Goal: Communication & Community: Answer question/provide support

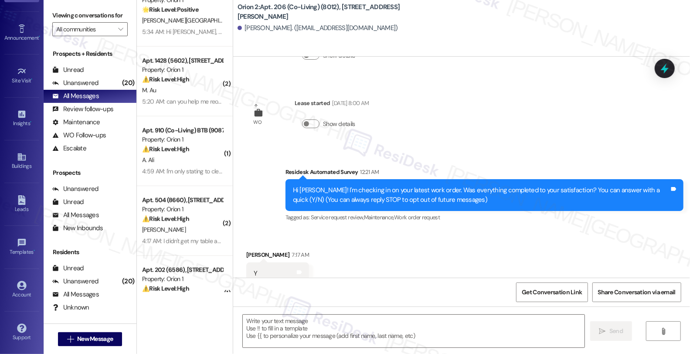
scroll to position [94, 0]
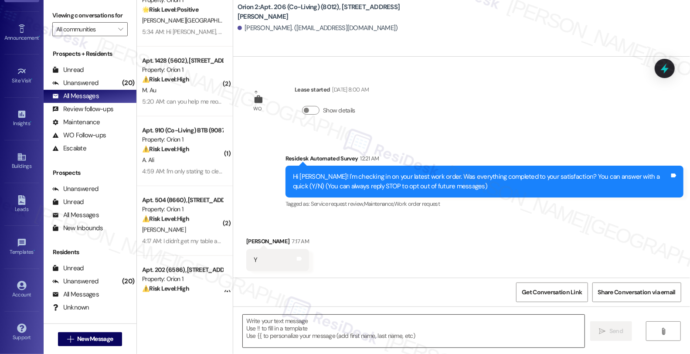
click at [379, 329] on textarea at bounding box center [414, 331] width 342 height 33
click at [362, 334] on textarea "To enrich screen reader interactions, please activate Accessibility in Grammarl…" at bounding box center [414, 331] width 342 height 33
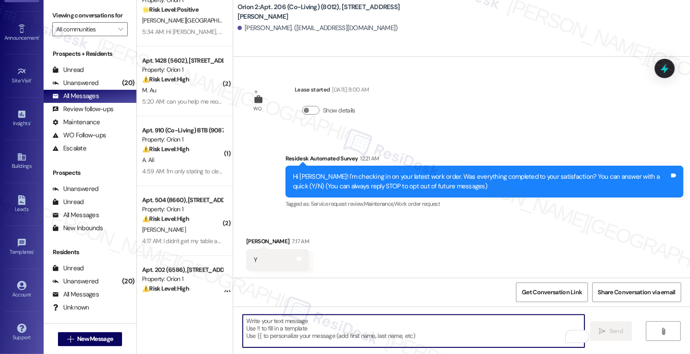
paste textarea "Hi, it’s great to hear from you, and I’m glad your latest work order has been c…"
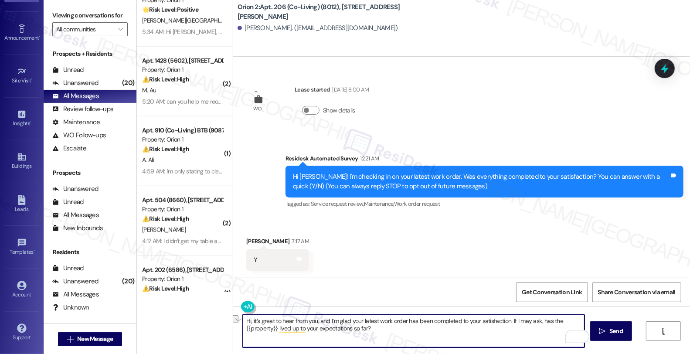
drag, startPoint x: 324, startPoint y: 320, endPoint x: 206, endPoint y: 320, distance: 118.2
click at [208, 320] on div "( 1 ) Apt. 505 (8019), 1192 W 35th St Property: Orion 1 ⚠️ Risk Level: High The…" at bounding box center [413, 177] width 553 height 354
type textarea "I’m glad your latest work order has been completed to your satisfaction. If I m…"
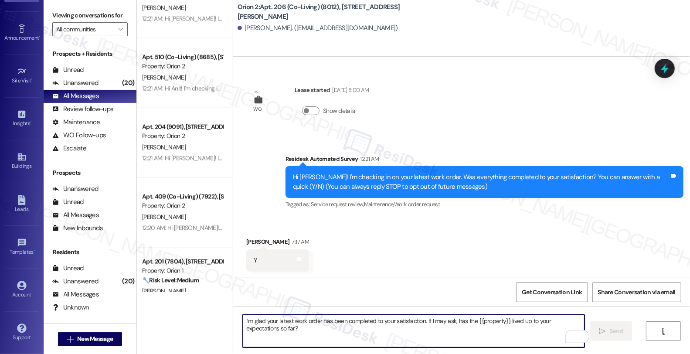
scroll to position [2954, 0]
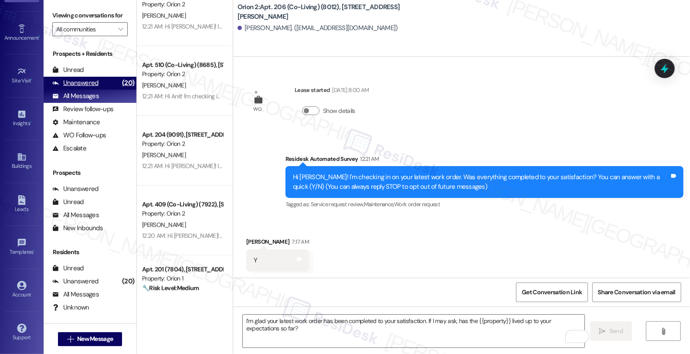
click at [99, 90] on div "Unanswered (20)" at bounding box center [90, 83] width 93 height 13
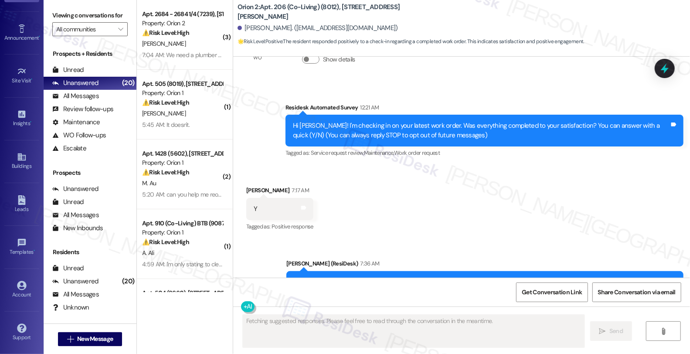
scroll to position [181, 0]
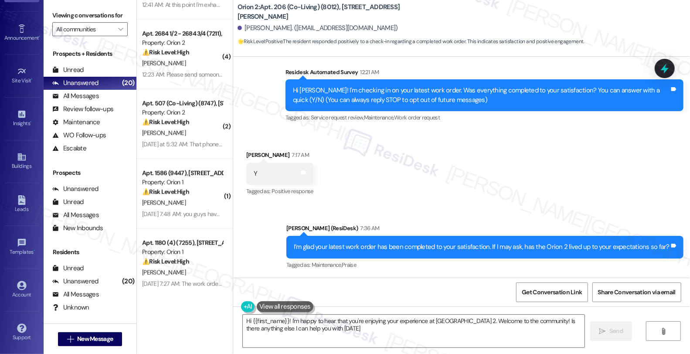
type textarea "Hi {{first_name}}! I'm happy to hear that you're enjoying your experience at Or…"
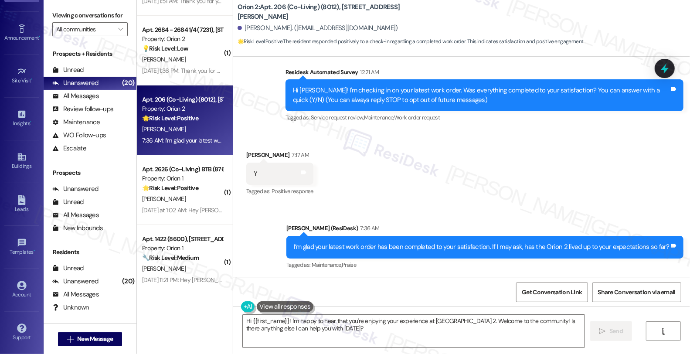
scroll to position [2010, 0]
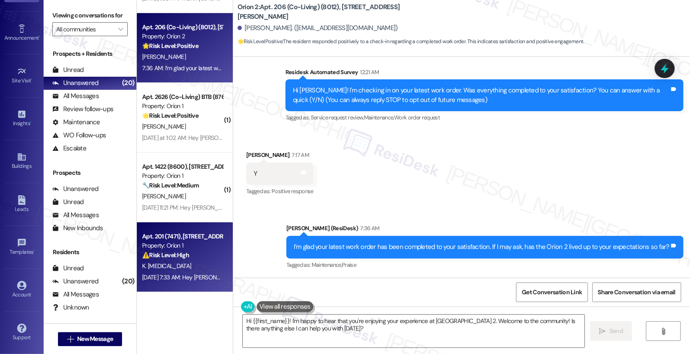
click at [197, 261] on div "K. Tao" at bounding box center [182, 266] width 82 height 11
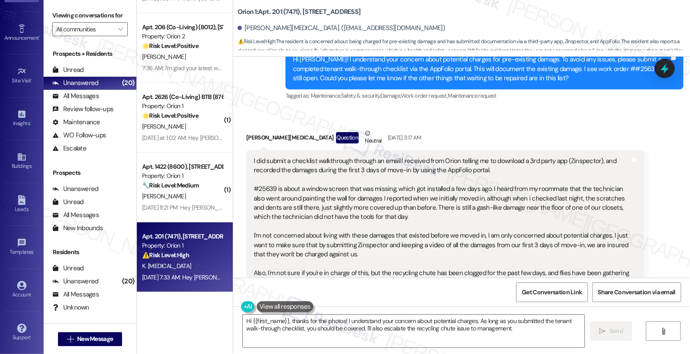
scroll to position [547, 0]
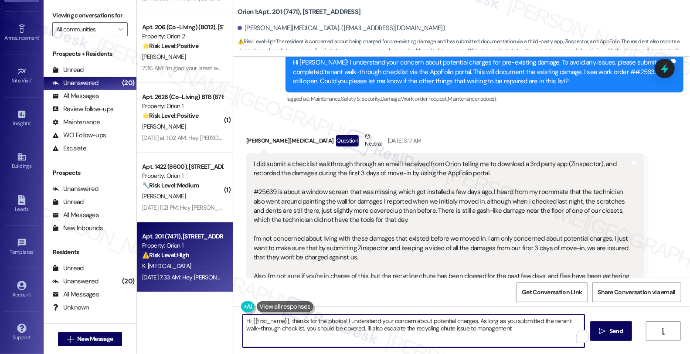
drag, startPoint x: 290, startPoint y: 321, endPoint x: 541, endPoint y: 346, distance: 252.4
click at [541, 346] on textarea "Hi {{first_name}}, thanks for the photos! I understand your concern about poten…" at bounding box center [414, 331] width 342 height 33
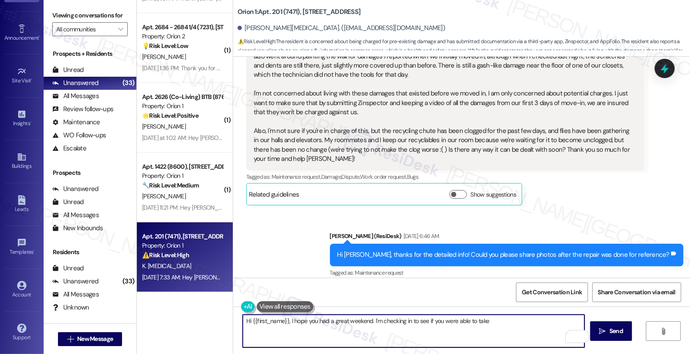
scroll to position [838, 0]
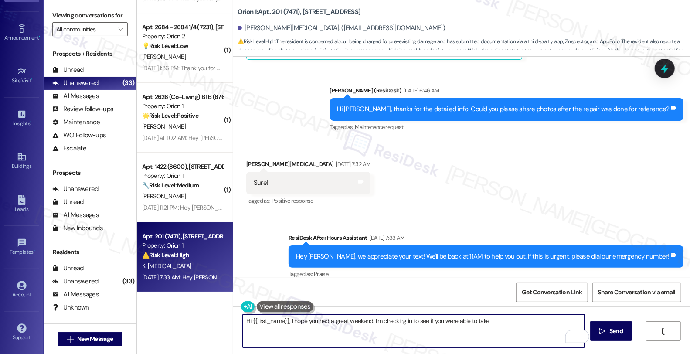
click at [499, 319] on textarea "Hi {{first_name}}, I hope you had a great weekend. I'm checking in to see if yo…" at bounding box center [414, 331] width 342 height 33
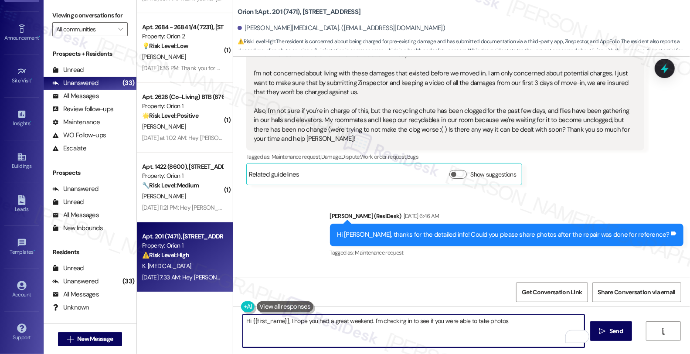
scroll to position [692, 0]
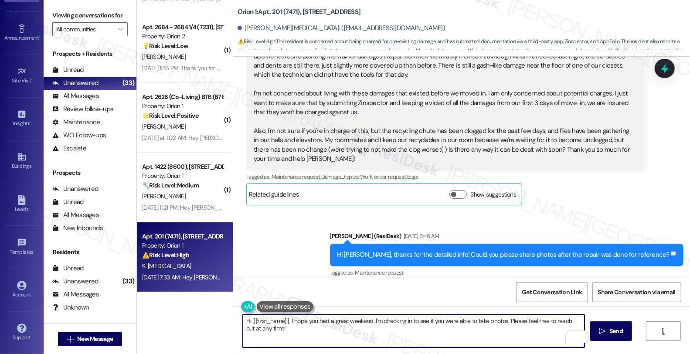
click at [319, 324] on textarea "Hi {{first_name}}, I hope you had a great weekend. I'm checking in to see if yo…" at bounding box center [414, 331] width 342 height 33
type textarea "Hi {{first_name}}, I hope you had a great weekend. I'm checking in to see if yo…"
click at [609, 337] on button " Send" at bounding box center [611, 331] width 42 height 20
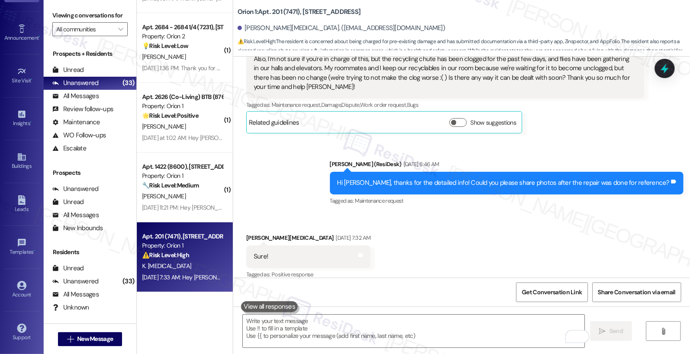
scroll to position [899, 0]
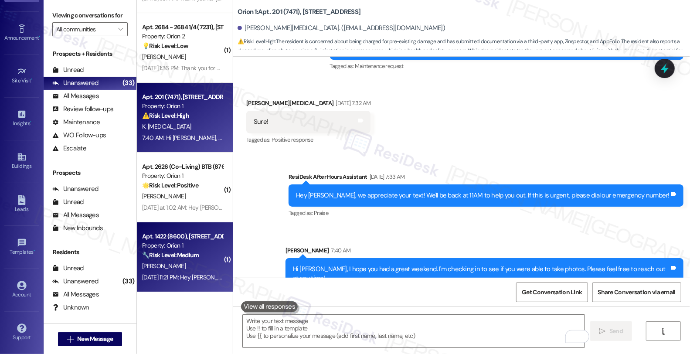
click at [157, 249] on div "Property: Orion 1" at bounding box center [182, 245] width 81 height 9
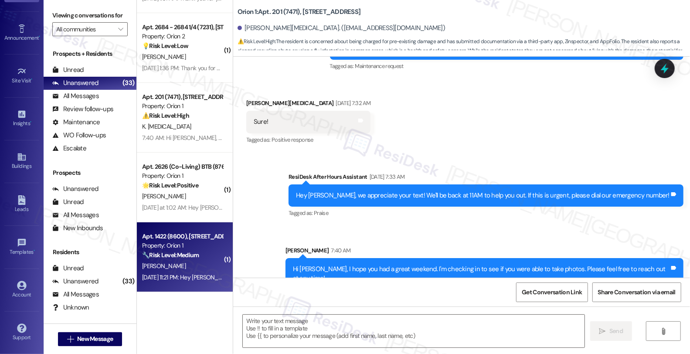
type textarea "Fetching suggested responses. Please feel free to read through the conversation…"
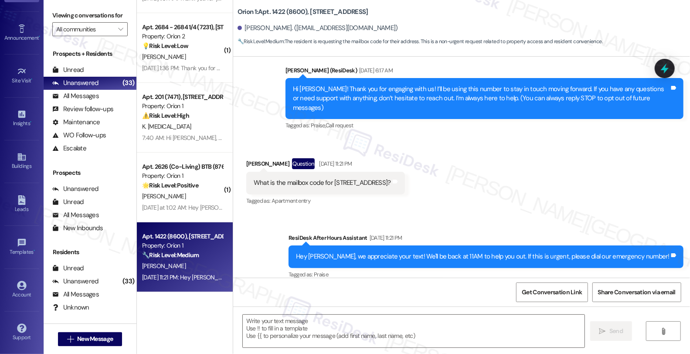
scroll to position [0, 0]
drag, startPoint x: 239, startPoint y: 156, endPoint x: 264, endPoint y: 156, distance: 25.7
click at [264, 156] on div "Received via SMS Evan Tung Question Sep 21, 2025 at 11:21 PM What is the mailbo…" at bounding box center [326, 183] width 172 height 62
copy div "Evan Tung"
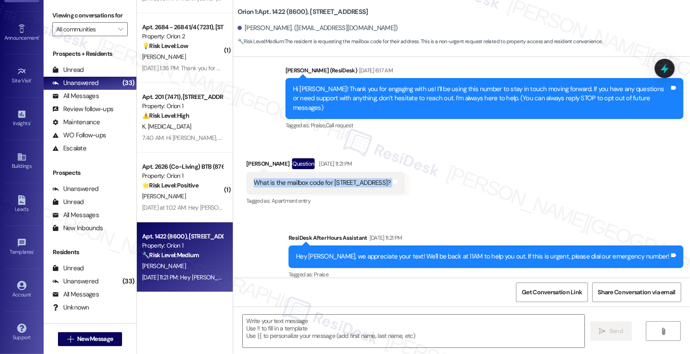
drag, startPoint x: 255, startPoint y: 174, endPoint x: 447, endPoint y: 198, distance: 193.9
click at [467, 179] on div "Received via SMS Evan Tung Question Sep 21, 2025 at 11:21 PM What is the mailbo…" at bounding box center [461, 176] width 457 height 75
copy div "What is the mailbox code for 1422 w 29th street? Tags and notes"
click at [276, 338] on textarea at bounding box center [414, 331] width 342 height 33
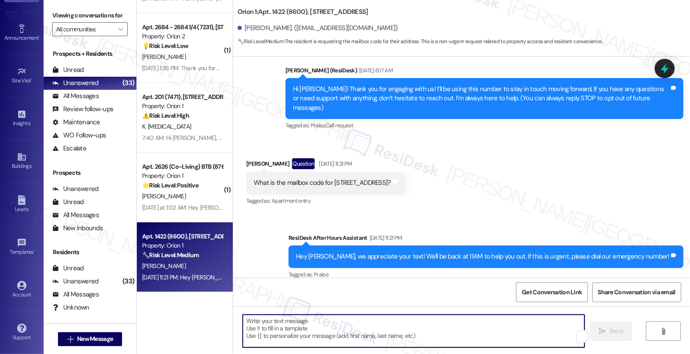
click at [246, 158] on div "Evan Tung Question Sep 21, 2025 at 11:21 PM" at bounding box center [325, 165] width 159 height 14
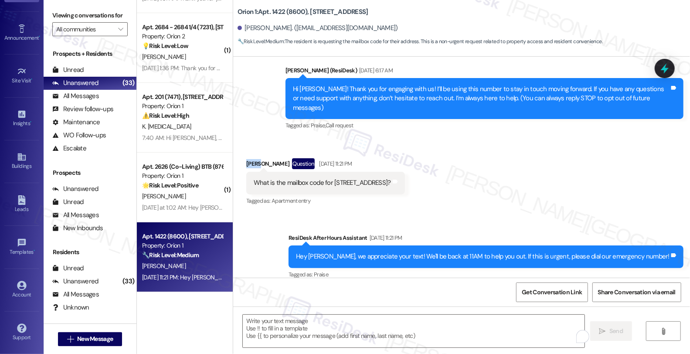
copy div "Evan"
click at [328, 178] on div "What is the mailbox code for 1422 w 29th street?" at bounding box center [322, 182] width 137 height 9
drag, startPoint x: 249, startPoint y: 169, endPoint x: 413, endPoint y: 174, distance: 164.0
click at [413, 174] on div "Received via SMS Evan Tung Question Sep 21, 2025 at 11:21 PM What is the mailbo…" at bounding box center [461, 176] width 457 height 75
copy div "What is the mailbox code for 1422 w 29th street? Tags and notes"
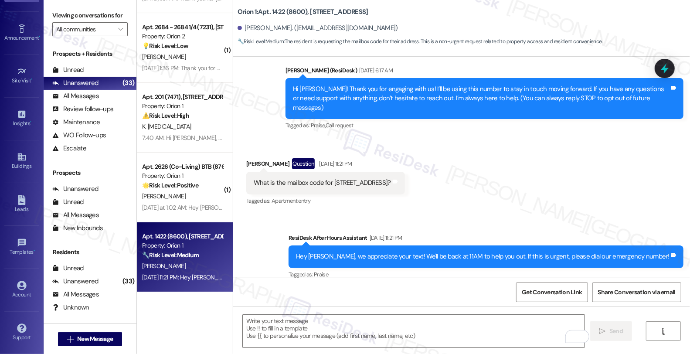
click at [252, 158] on div "Evan Tung Question Sep 21, 2025 at 11:21 PM" at bounding box center [325, 165] width 159 height 14
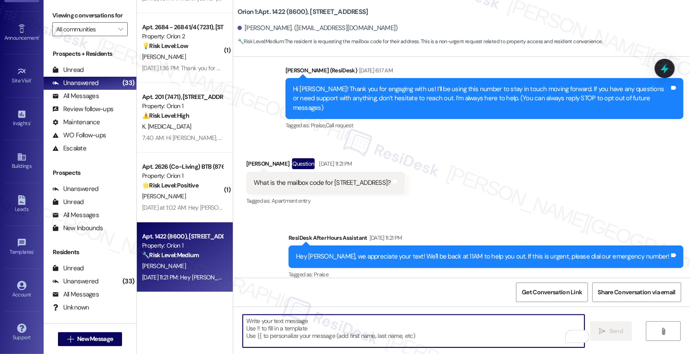
click at [266, 317] on textarea "To enrich screen reader interactions, please activate Accessibility in Grammarl…" at bounding box center [414, 331] width 342 height 33
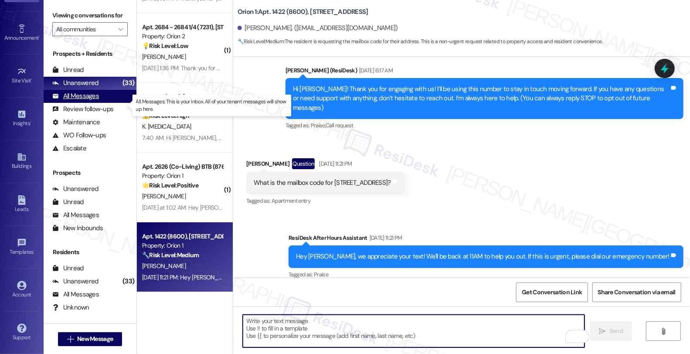
click at [99, 103] on div "All Messages (undefined)" at bounding box center [90, 96] width 93 height 13
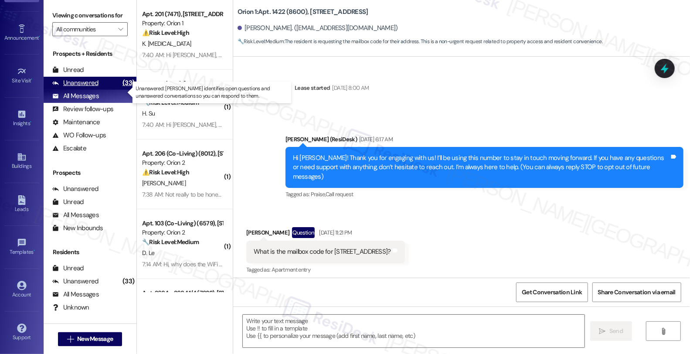
click at [95, 88] on div "Unanswered" at bounding box center [75, 82] width 46 height 9
type textarea "Fetching suggested responses. Please feel free to read through the conversation…"
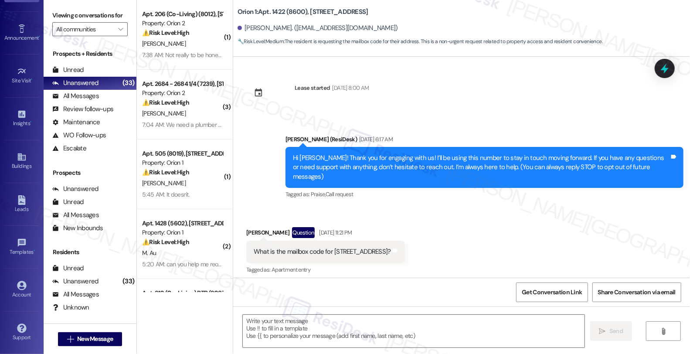
click at [253, 227] on div "Evan Tung Question Sep 21, 2025 at 11:21 PM" at bounding box center [325, 234] width 159 height 14
click at [246, 227] on div "Evan Tung Question Sep 21, 2025 at 11:21 PM" at bounding box center [325, 234] width 159 height 14
copy div "Evan"
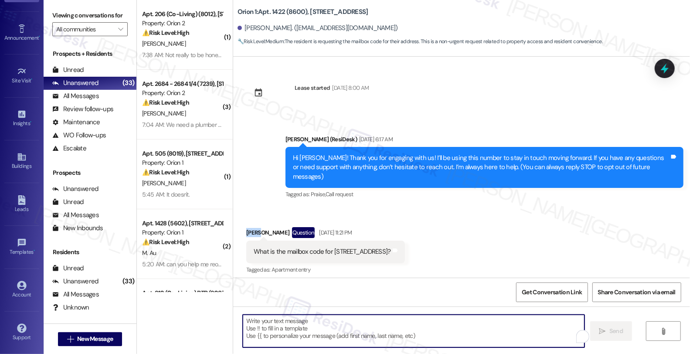
click at [280, 319] on textarea "To enrich screen reader interactions, please activate Accessibility in Grammarl…" at bounding box center [414, 331] width 342 height 33
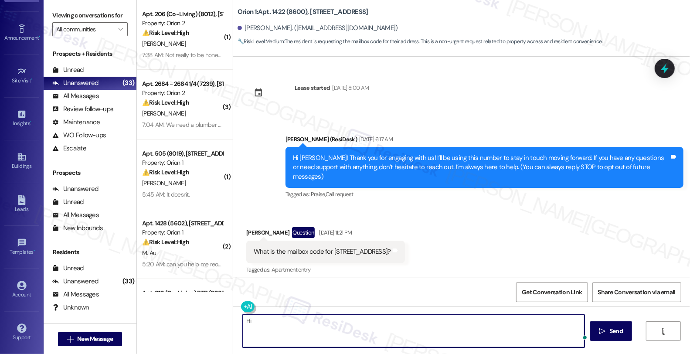
paste textarea "Evan"
click at [345, 315] on textarea "Hi Evan, thanks for reaching out. I understadn" at bounding box center [414, 331] width 342 height 33
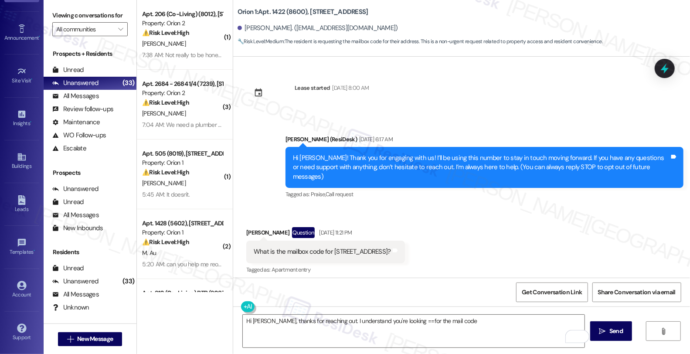
drag, startPoint x: 278, startPoint y: 241, endPoint x: 377, endPoint y: 244, distance: 99.0
click at [377, 247] on div "What is the mailbox code for 1422 w 29th street?" at bounding box center [322, 251] width 137 height 9
copy div "mailbox code for 1422 w 29th street"
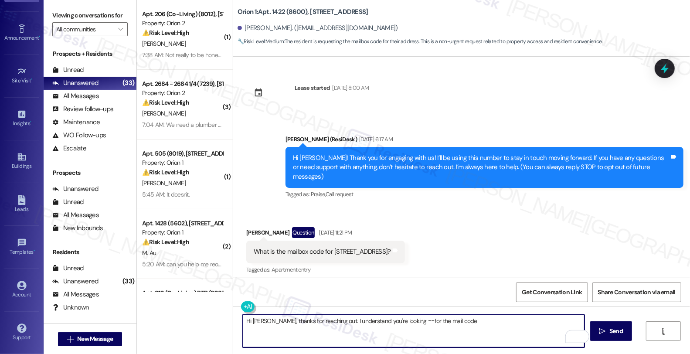
drag, startPoint x: 390, startPoint y: 323, endPoint x: 496, endPoint y: 323, distance: 106.0
click at [496, 323] on textarea "Hi Evan, thanks for reaching out. I understand you're looking ==for the mail co…" at bounding box center [414, 331] width 342 height 33
paste textarea "Check any paperwork you got when you moved in Look for instructions posted insi…"
click at [355, 326] on textarea "Hi Evan, thanks for reaching out. I understand you're looking for your mailbox …" at bounding box center [414, 331] width 342 height 33
click at [506, 325] on textarea "Hi Evan, thanks for reaching out. I understand you're looking for your mailbox …" at bounding box center [414, 331] width 342 height 33
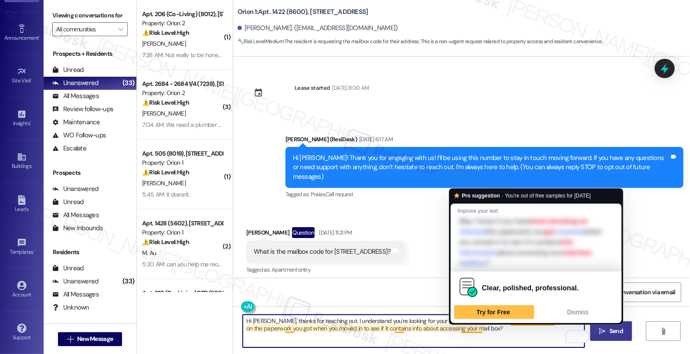
type textarea "Hi Evan, thanks for reaching out. I understand you're looking for your mailbox …"
click at [622, 338] on button " Send" at bounding box center [611, 331] width 42 height 20
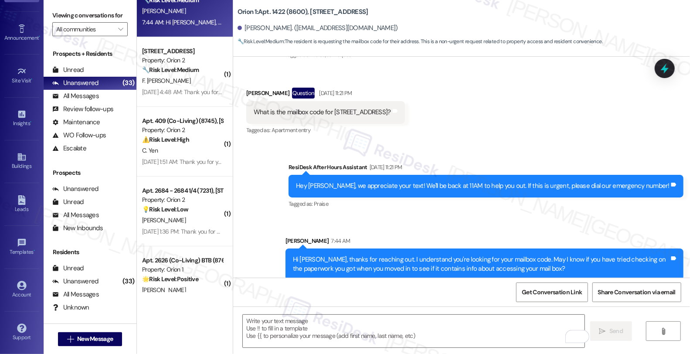
scroll to position [2010, 0]
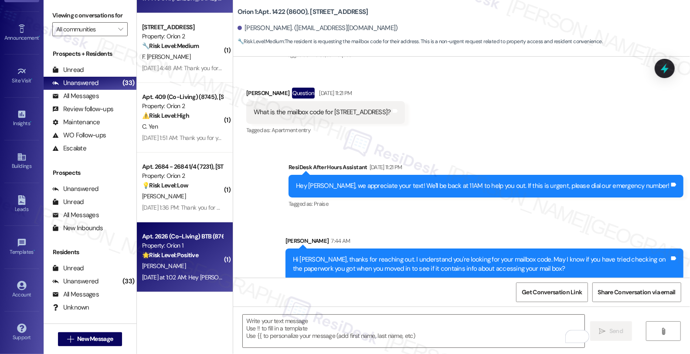
click at [184, 243] on div "Property: Orion 1" at bounding box center [182, 245] width 81 height 9
type textarea "Fetching suggested responses. Please feel free to read through the conversation…"
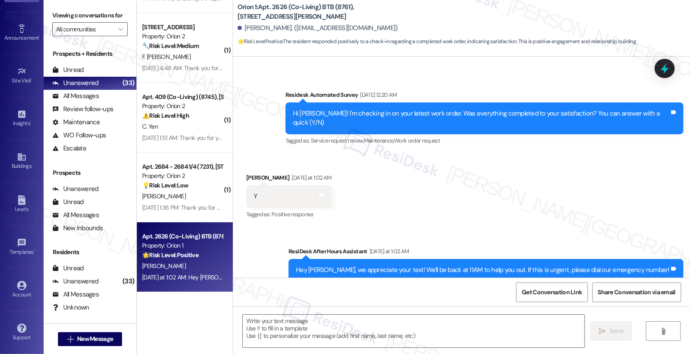
scroll to position [254, 0]
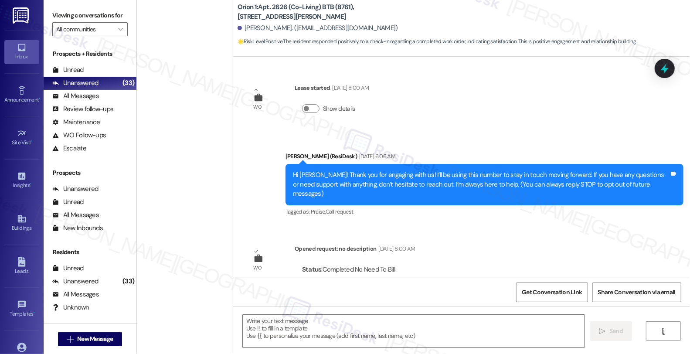
scroll to position [254, 0]
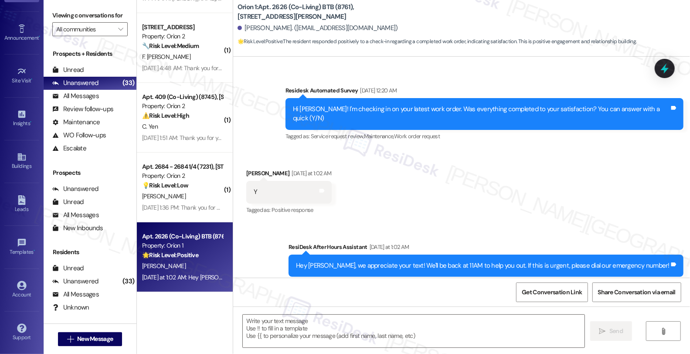
drag, startPoint x: 519, startPoint y: 188, endPoint x: 505, endPoint y: 207, distance: 23.6
click at [519, 188] on div "Received via SMS David Olvera Yesterday at 1:02 AM Y Tags and notes Tagged as: …" at bounding box center [461, 186] width 457 height 74
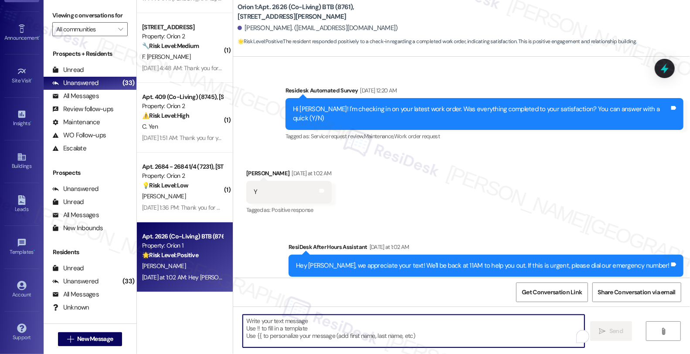
click at [390, 331] on textarea "To enrich screen reader interactions, please activate Accessibility in Grammarl…" at bounding box center [414, 331] width 342 height 33
paste textarea "I’m glad your latest work order has been completed to your satisfaction. If I m…"
type textarea "I’m glad your latest work order has been completed to your satisfaction. If I m…"
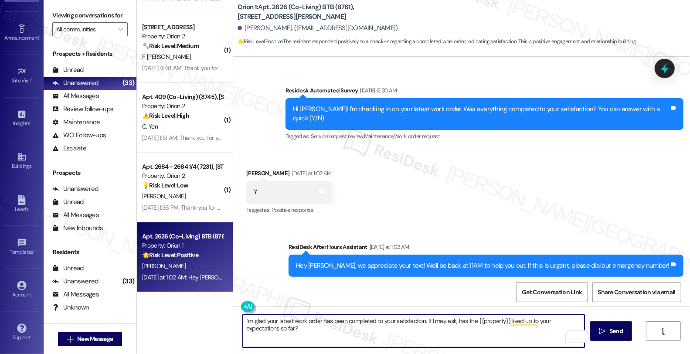
drag, startPoint x: 417, startPoint y: 328, endPoint x: 420, endPoint y: 334, distance: 7.0
click at [417, 328] on textarea "I’m glad your latest work order has been completed to your satisfaction. If I m…" at bounding box center [414, 331] width 342 height 33
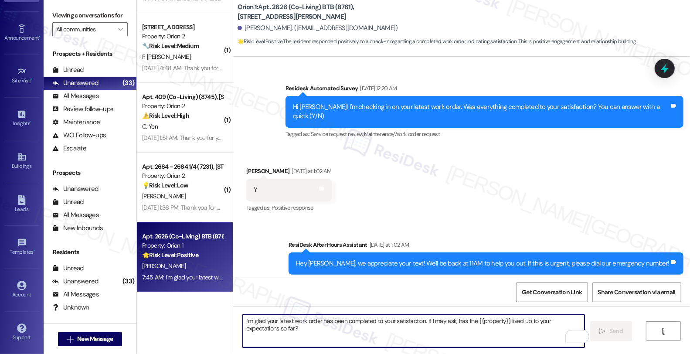
scroll to position [315, 0]
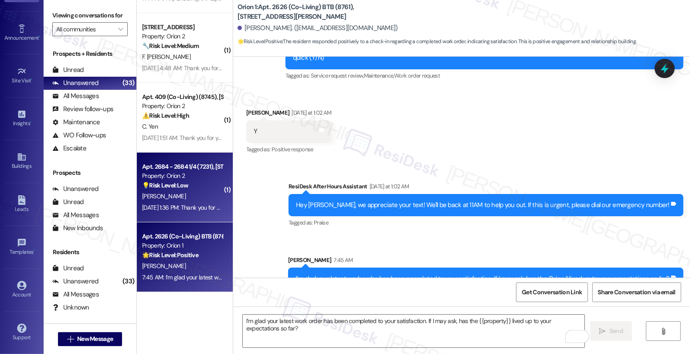
click at [189, 201] on div "M. Cullen" at bounding box center [182, 196] width 82 height 11
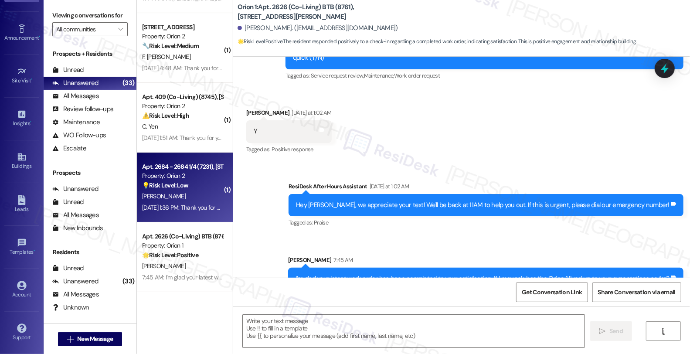
type textarea "Fetching suggested responses. Please feel free to read through the conversation…"
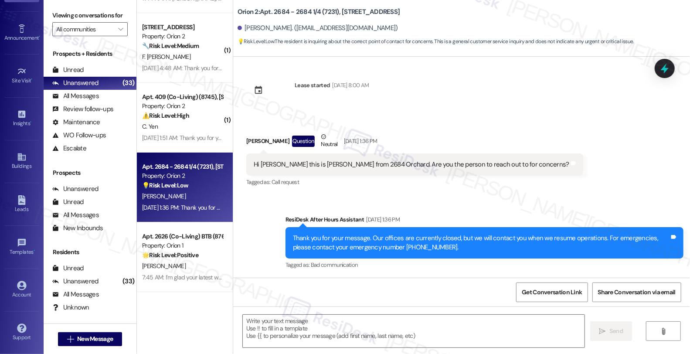
click at [247, 143] on div "Matthew Cullen Question Neutral Sep 20, 2025 at 1:36 PM" at bounding box center [414, 142] width 337 height 21
copy div "Matthew"
click at [277, 317] on textarea at bounding box center [414, 331] width 342 height 33
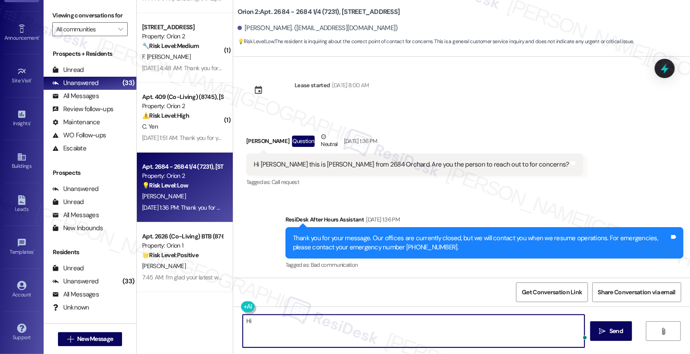
paste textarea "Matthew"
paste textarea "I'm part of {{property}}'s Resident Support Offsite Team, working closely with …"
click at [518, 319] on textarea "Hi Matthew! I'm part of {{property}}'s Resident Support Offsite Team, working c…" at bounding box center [414, 331] width 342 height 33
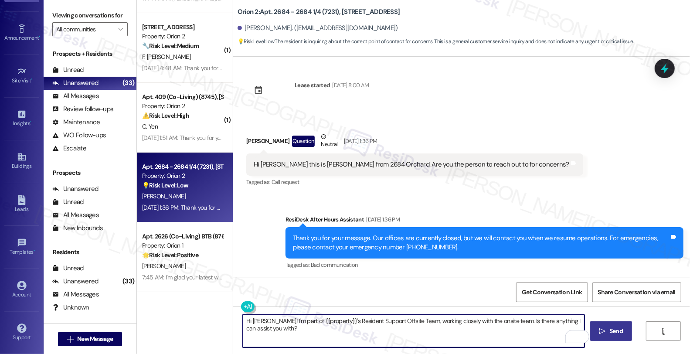
type textarea "Hi Matthew! I'm part of {{property}}'s Resident Support Offsite Team, working c…"
click at [617, 331] on span "Send" at bounding box center [617, 331] width 14 height 9
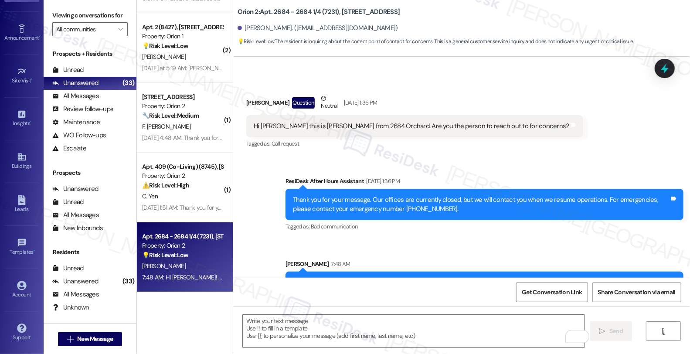
scroll to position [64, 0]
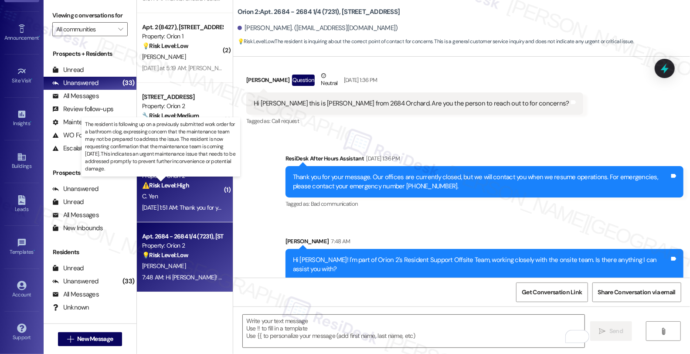
click at [144, 185] on strong "⚠️ Risk Level: High" at bounding box center [165, 185] width 47 height 8
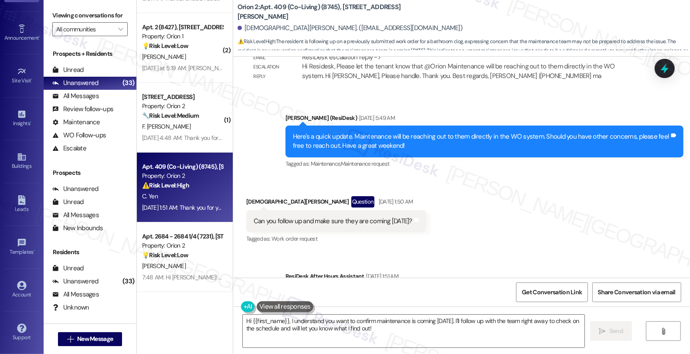
scroll to position [2020, 0]
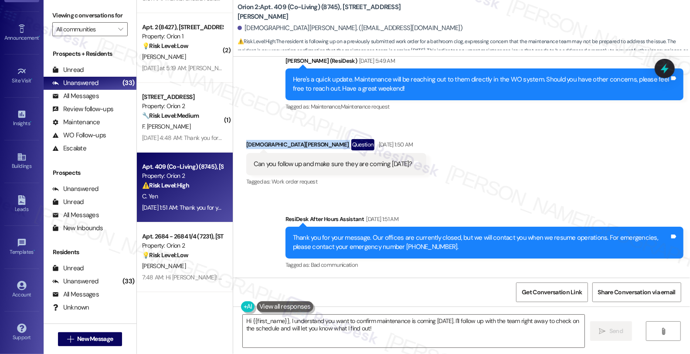
drag, startPoint x: 242, startPoint y: 140, endPoint x: 275, endPoint y: 145, distance: 33.1
click at [275, 145] on div "Christian Yen Question Sep 21, 2025 at 1:50 AM" at bounding box center [336, 146] width 180 height 14
copy div "Christian Yen"
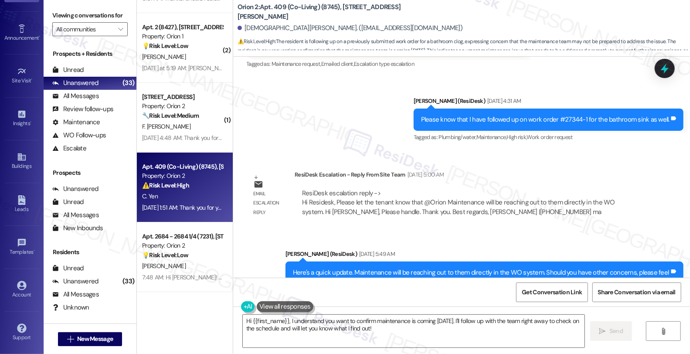
scroll to position [1826, 0]
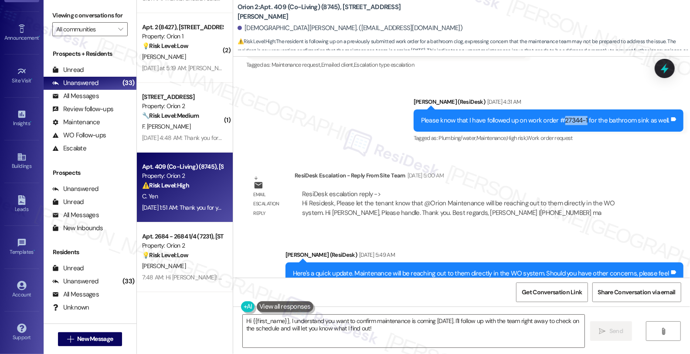
drag, startPoint x: 573, startPoint y: 120, endPoint x: 594, endPoint y: 120, distance: 20.9
click at [594, 120] on div "Please know that I have followed up on work order #27344-1 for the bathroom sin…" at bounding box center [545, 120] width 249 height 9
copy div "27344-1"
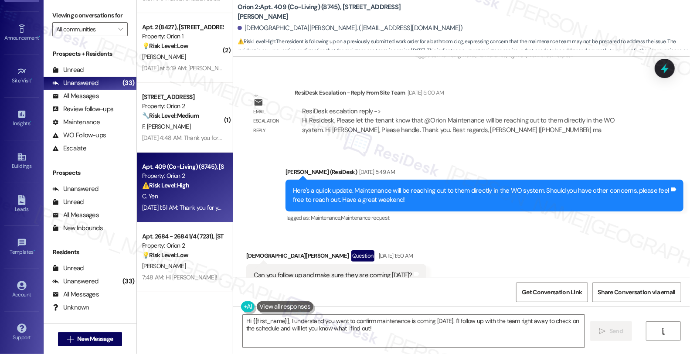
scroll to position [2020, 0]
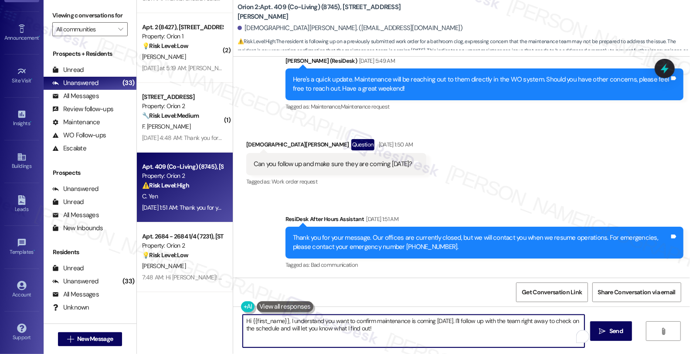
click at [286, 321] on textarea "Hi {{first_name}}, I understand you want to confirm maintenance is coming today…" at bounding box center [414, 331] width 342 height 33
click at [287, 320] on textarea "Hi {{first_name}}, I understand you want to confirm maintenance is coming today…" at bounding box center [414, 331] width 342 height 33
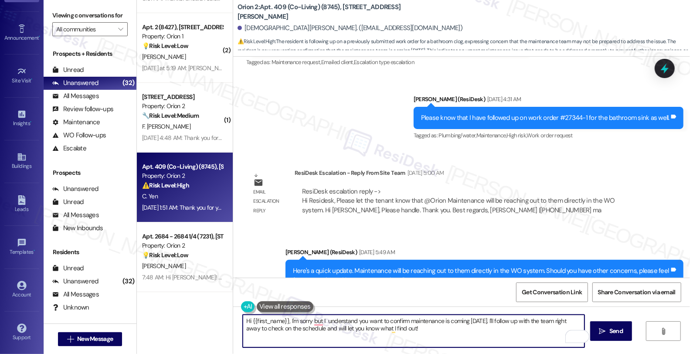
scroll to position [1826, 0]
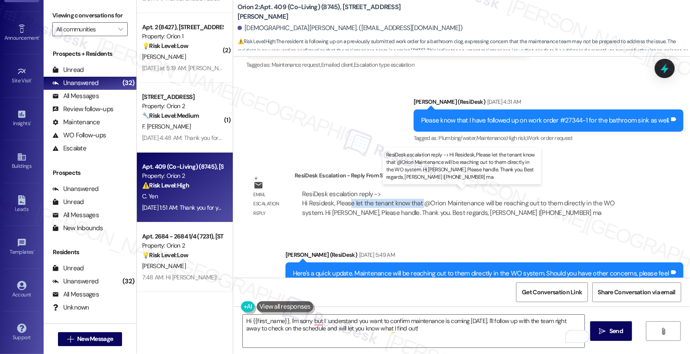
drag, startPoint x: 345, startPoint y: 202, endPoint x: 416, endPoint y: 202, distance: 70.6
click at [416, 202] on div "ResiDesk escalation reply -> Hi Residesk, Please let the tenant know that @Orio…" at bounding box center [458, 203] width 313 height 27
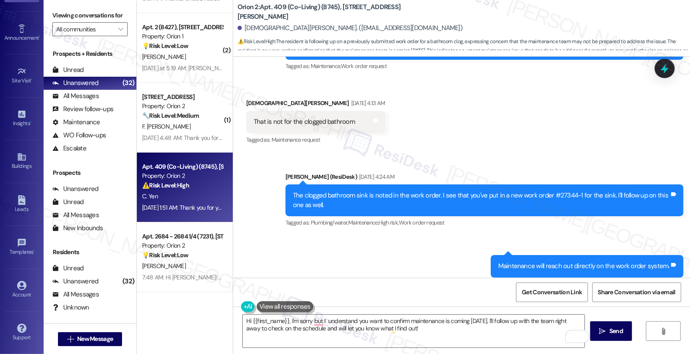
scroll to position [1342, 0]
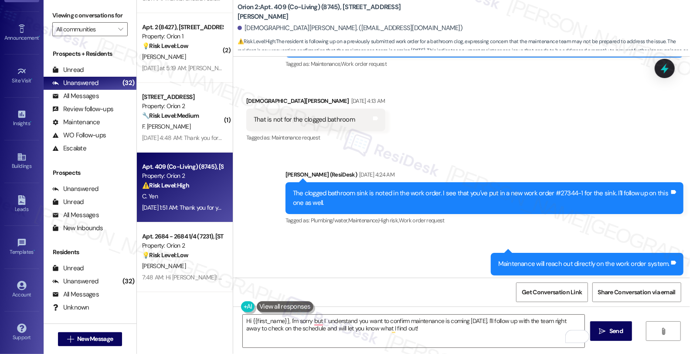
click at [553, 198] on div "The clogged bathroom sink is noted in the work order. I see that you've put in …" at bounding box center [481, 198] width 377 height 19
copy div "27344"
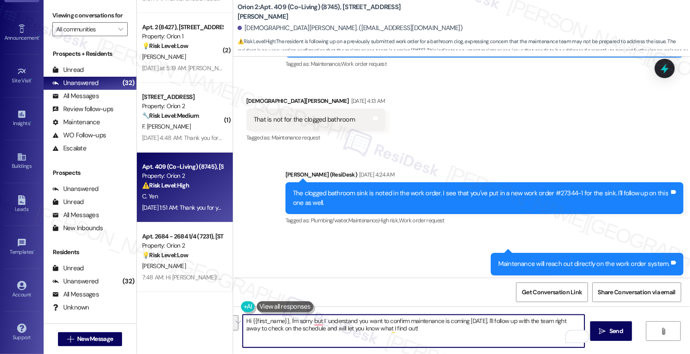
drag, startPoint x: 286, startPoint y: 320, endPoint x: 368, endPoint y: 327, distance: 83.1
click at [368, 327] on textarea "Hi {{first_name}}, I'm sorry but I understand you want to confirm maintenance i…" at bounding box center [414, 331] width 342 height 33
click at [401, 331] on textarea "Hi {{first_name}}, I'm sorry but I understand you want to confirm maintenance i…" at bounding box center [414, 331] width 342 height 33
click at [405, 324] on textarea "Hi {{first_name}}, I hope you had a great weekend. Upon" at bounding box center [414, 331] width 342 height 33
paste textarea "27344"
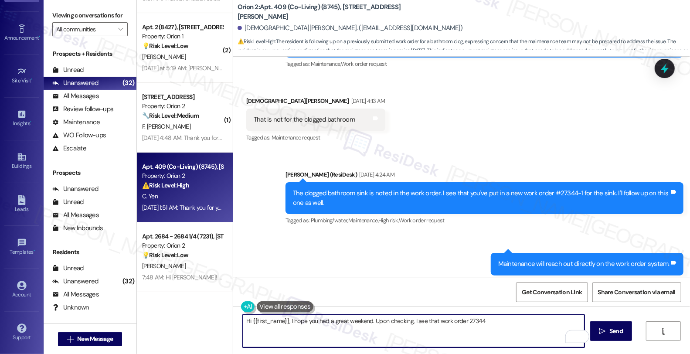
click at [468, 323] on textarea "Hi {{first_name}}, I hope you had a great weekend. Upon checking, I see that wo…" at bounding box center [414, 331] width 342 height 33
drag, startPoint x: 468, startPoint y: 323, endPoint x: 505, endPoint y: 316, distance: 36.9
click at [469, 323] on textarea "Hi {{first_name}}, I hope you had a great weekend. Upon checking, I see that wo…" at bounding box center [414, 331] width 342 height 33
paste textarea "#27344-1"
click at [557, 322] on textarea "Hi {{first_name}}, I hope you had a great weekend. Upon checking, I see that wo…" at bounding box center [414, 331] width 342 height 33
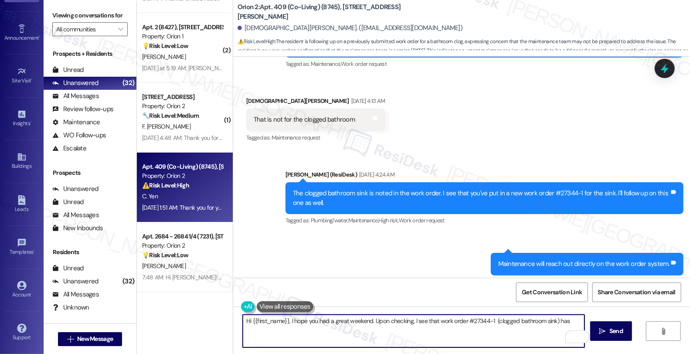
click at [557, 322] on textarea "Hi {{first_name}}, I hope you had a great weekend. Upon checking, I see that wo…" at bounding box center [414, 331] width 342 height 33
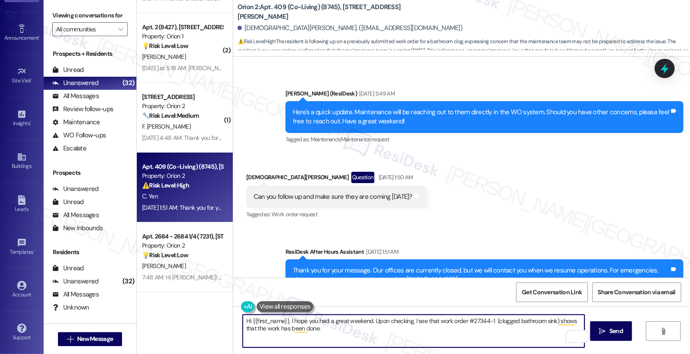
scroll to position [2020, 0]
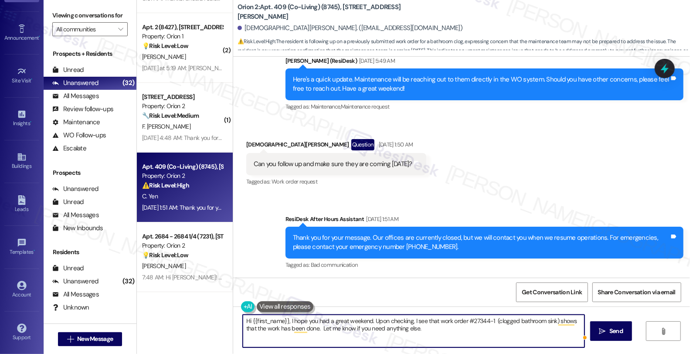
type textarea "Hi {{first_name}}, I hope you had a great weekend. Upon checking, I see that wo…"
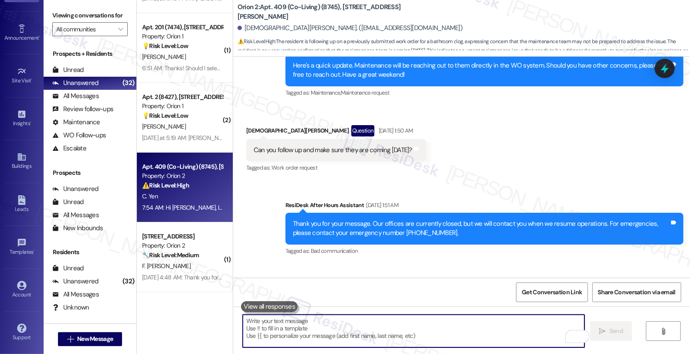
scroll to position [2090, 0]
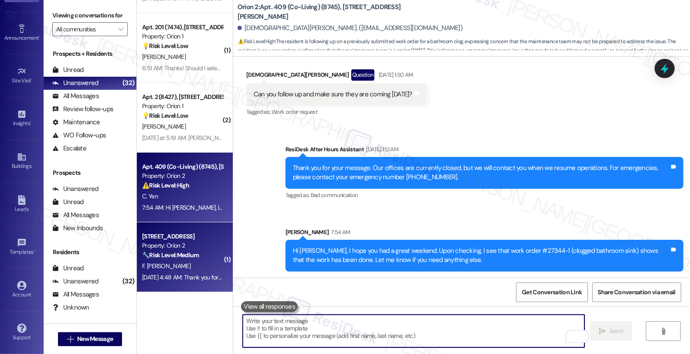
click at [184, 265] on div "F. [PERSON_NAME]" at bounding box center [182, 266] width 82 height 11
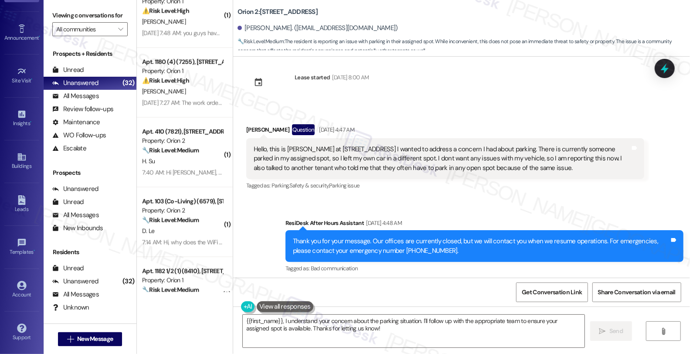
scroll to position [14, 0]
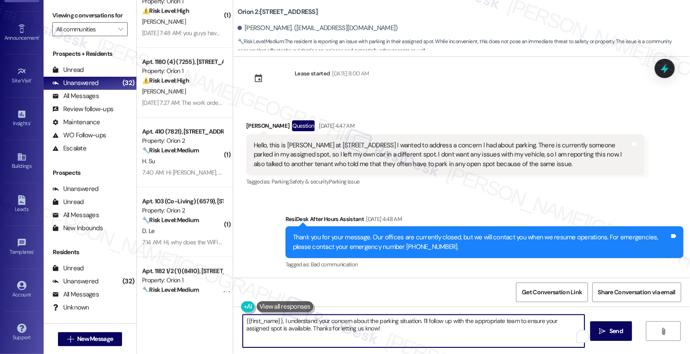
drag, startPoint x: 418, startPoint y: 320, endPoint x: 446, endPoint y: 332, distance: 30.9
click at [446, 332] on textarea "{{first_name}}, I understand your concern about the parking situation. I'll fol…" at bounding box center [414, 331] width 342 height 33
click at [240, 125] on div "Received via SMS Fabiola Amaya Reyes Question Sep 21, 2025 at 4:47 AM Hello, th…" at bounding box center [445, 154] width 411 height 81
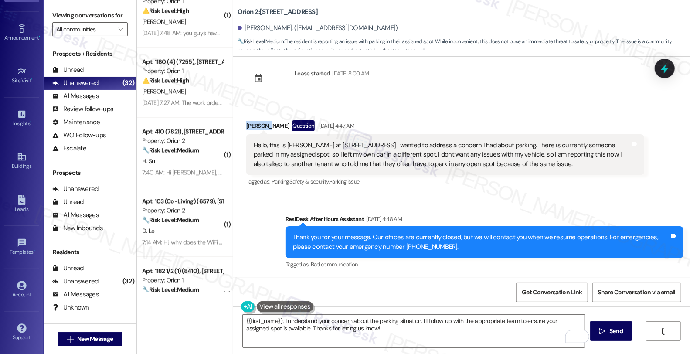
click at [240, 125] on div "Received via SMS Fabiola Amaya Reyes Question Sep 21, 2025 at 4:47 AM Hello, th…" at bounding box center [445, 154] width 411 height 81
copy div "Fabiola"
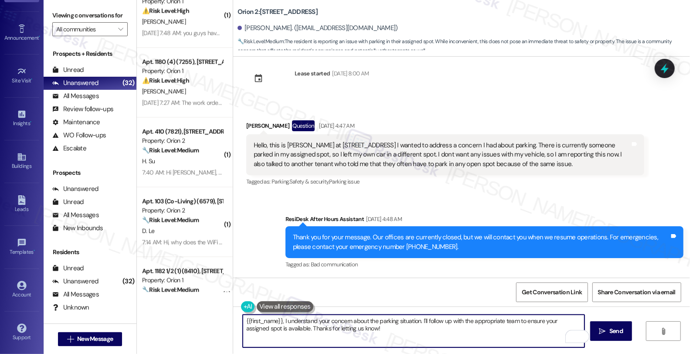
click at [243, 316] on textarea "{{first_name}}, I understand your concern about the parking situation. I'll fol…" at bounding box center [414, 331] width 342 height 33
paste textarea "Fabiola"
click at [303, 319] on textarea "Hi Fabiola, I understand your concern about the parking situation. I'll follow …" at bounding box center [414, 331] width 342 height 33
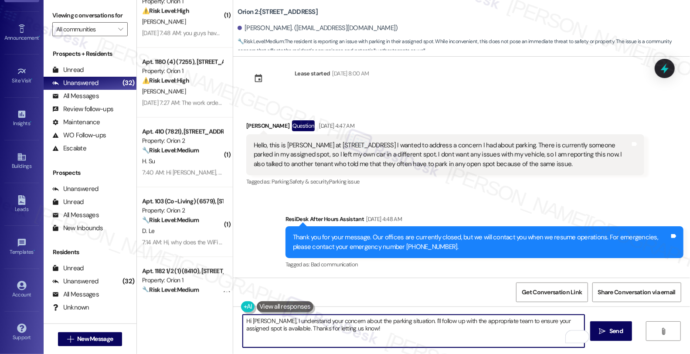
click at [303, 319] on textarea "Hi Fabiola, I understand your concern about the parking situation. I'll follow …" at bounding box center [414, 331] width 342 height 33
click at [266, 320] on textarea "Hi Fabiola, I understand your concern about the parking situation. I'll follow …" at bounding box center [414, 331] width 342 height 33
click at [361, 319] on textarea "Hi Fabiola, thanks for reaching out. I understand your concern about the parkin…" at bounding box center [414, 331] width 342 height 33
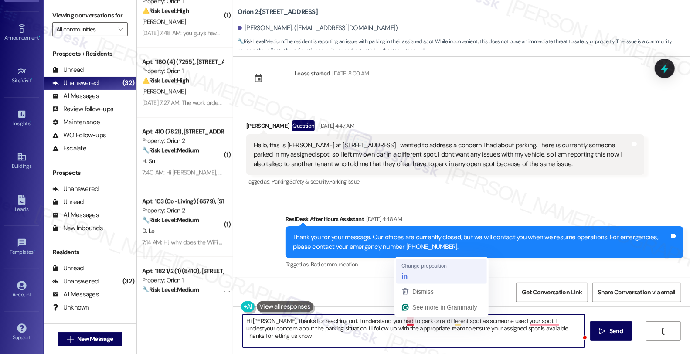
type textarea "Hi [PERSON_NAME], thanks for reaching out. I understand you had to park in a di…"
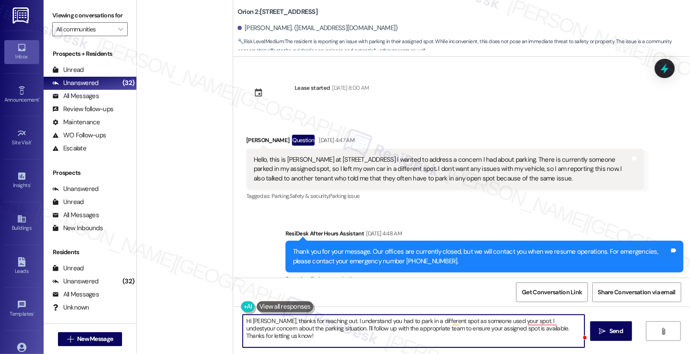
scroll to position [14, 0]
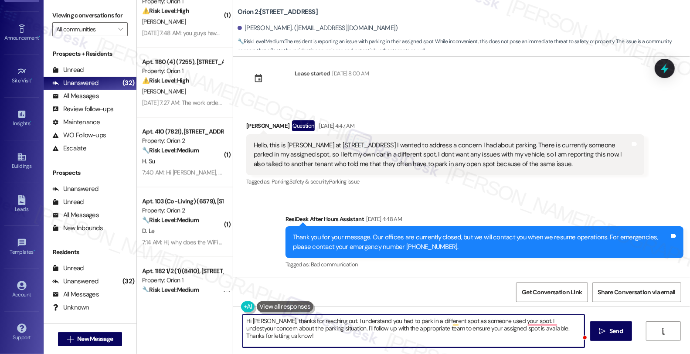
click at [343, 321] on textarea "Hi [PERSON_NAME], thanks for reaching out. I understand you had to park in a di…" at bounding box center [414, 331] width 342 height 33
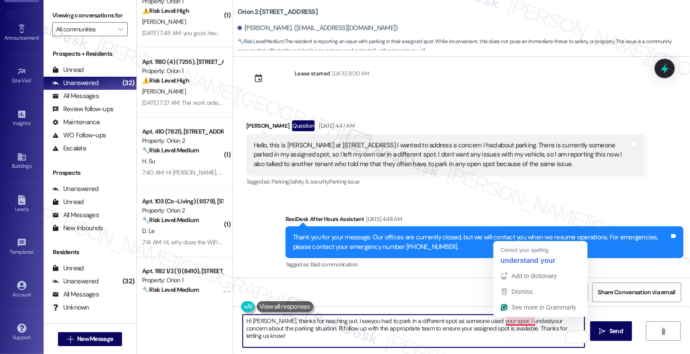
click at [504, 322] on textarea "Hi [PERSON_NAME], thanks for reaching out. I seeyou had to park in a different …" at bounding box center [414, 331] width 342 height 33
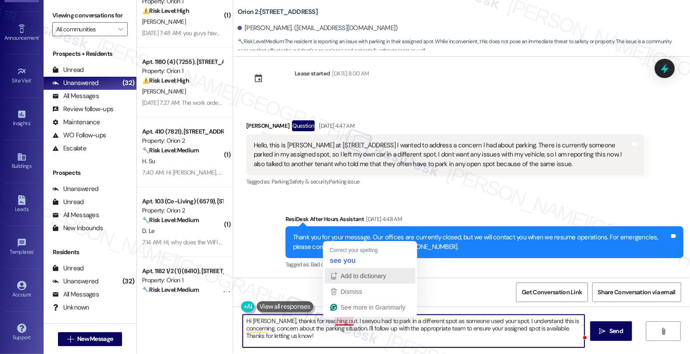
click at [342, 268] on button "Add to dictionary" at bounding box center [370, 276] width 91 height 16
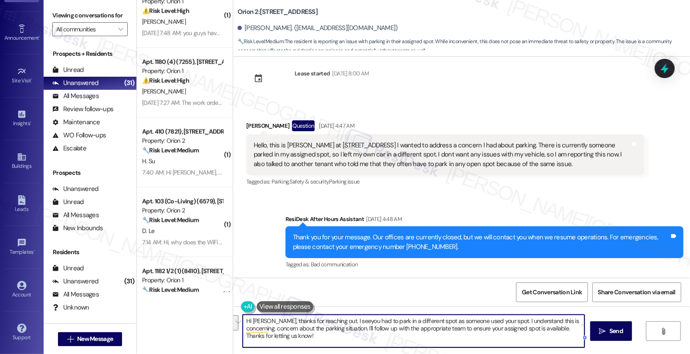
drag, startPoint x: 240, startPoint y: 332, endPoint x: 271, endPoint y: 340, distance: 31.5
click at [271, 340] on textarea "Hi [PERSON_NAME], thanks for reaching out. I seeyou had to park in a different …" at bounding box center [414, 331] width 342 height 33
paste textarea "[EMAIL_ADDRESS][DOMAIN_NAME]"
click at [442, 326] on textarea "Hi [PERSON_NAME], thanks for reaching out. I seeyou had to park in a different …" at bounding box center [414, 331] width 342 height 33
click at [504, 327] on textarea "Hi [PERSON_NAME], thanks for reaching out. I seeyou had to park in a different …" at bounding box center [414, 331] width 342 height 33
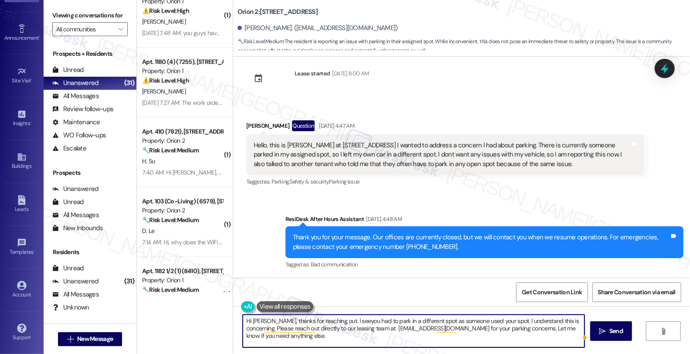
type textarea "Hi [PERSON_NAME], thanks for reaching out. I seeyou had to park in a different …"
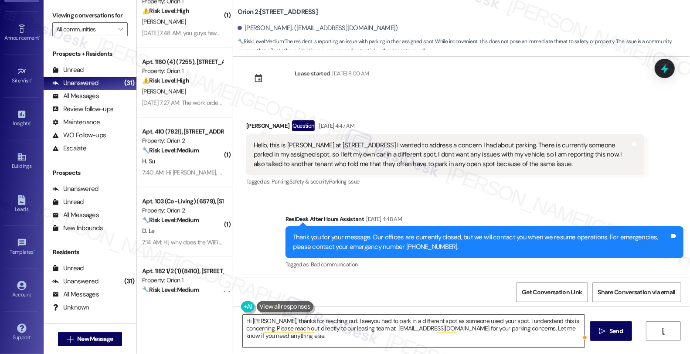
click at [421, 322] on textarea "Hi [PERSON_NAME], thanks for reaching out. I seeyou had to park in a different …" at bounding box center [414, 331] width 342 height 33
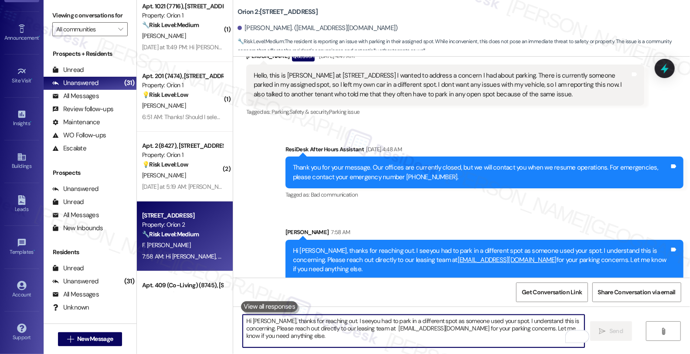
scroll to position [1871, 0]
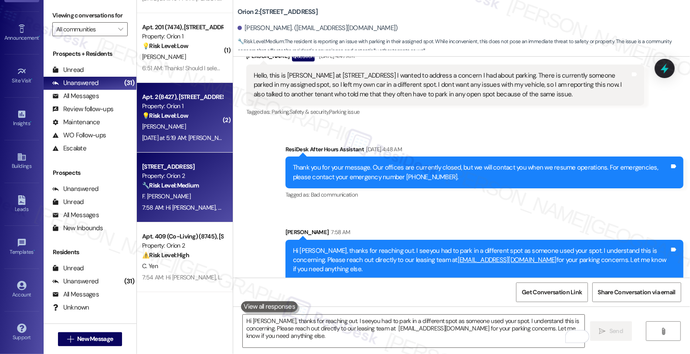
click at [208, 126] on div "[PERSON_NAME]" at bounding box center [182, 126] width 82 height 11
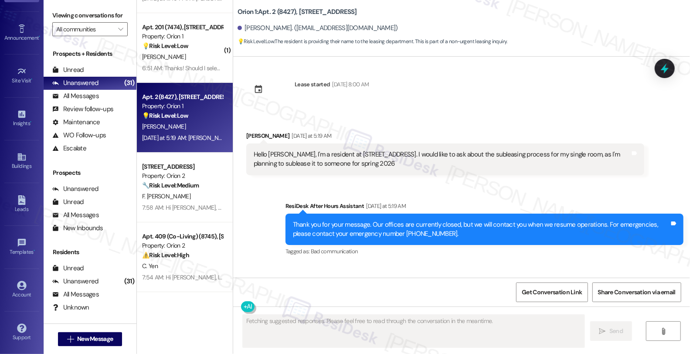
scroll to position [0, 0]
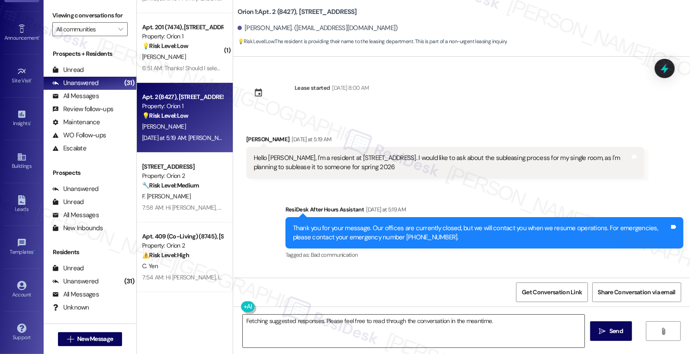
click at [385, 326] on textarea "Fetching suggested responses. Please feel free to read through the conversation…" at bounding box center [414, 331] width 342 height 33
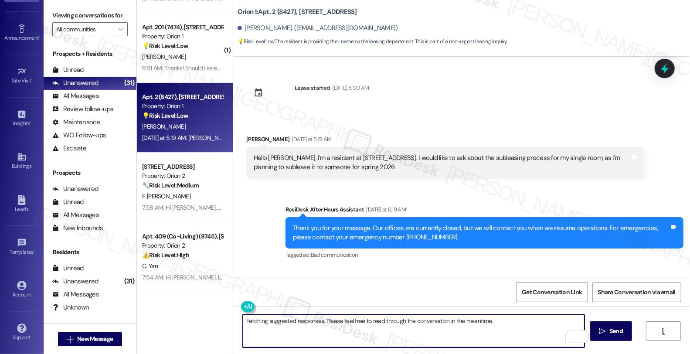
click at [243, 322] on textarea "Fetching suggested responses. Please feel free to read through the conversation…" at bounding box center [414, 331] width 342 height 33
click at [254, 136] on div "[PERSON_NAME] [DATE] at 5:19 AM" at bounding box center [445, 141] width 398 height 12
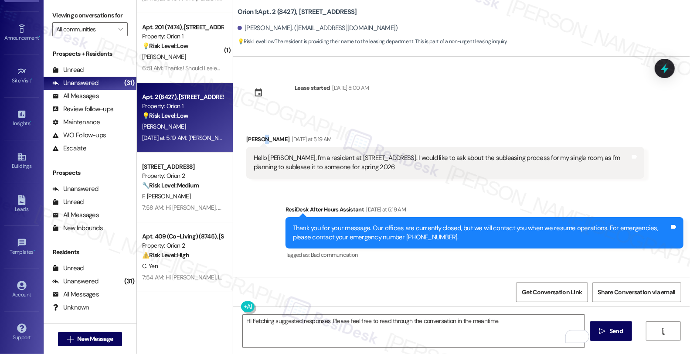
click at [254, 136] on div "[PERSON_NAME] [DATE] at 5:19 AM" at bounding box center [445, 141] width 398 height 12
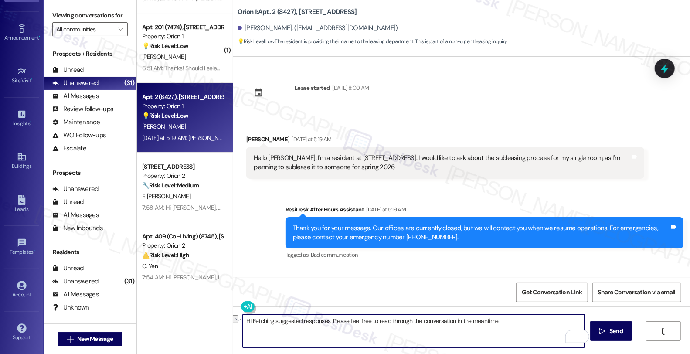
drag, startPoint x: 242, startPoint y: 320, endPoint x: 546, endPoint y: 323, distance: 304.0
click at [546, 323] on textarea "HI Fetching suggested responses. Please feel free to read through the conversat…" at bounding box center [414, 331] width 342 height 33
paste textarea "To enrich screen reader interactions, please activate Accessibility in Grammarl…"
click at [248, 136] on div "[PERSON_NAME] [DATE] at 5:19 AM" at bounding box center [445, 141] width 398 height 12
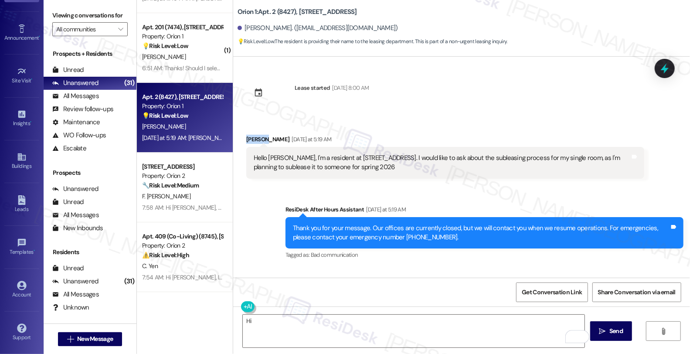
click at [248, 136] on div "[PERSON_NAME] [DATE] at 5:19 AM" at bounding box center [445, 141] width 398 height 12
copy div "[PERSON_NAME]"
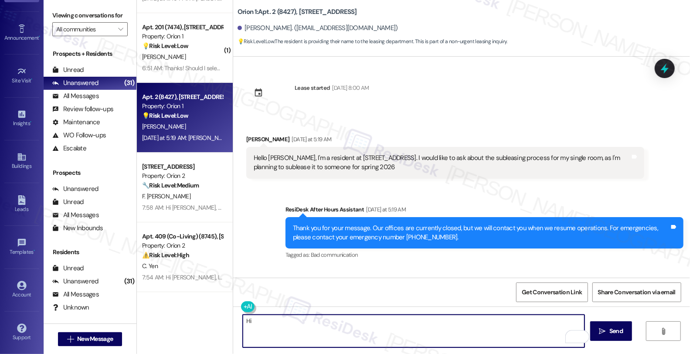
click at [259, 323] on textarea "Hi" at bounding box center [414, 331] width 342 height 33
paste textarea "[PERSON_NAME]"
type textarea "Hi [PERSON_NAME], thanks for reaching out. I see you'd like to know the process…"
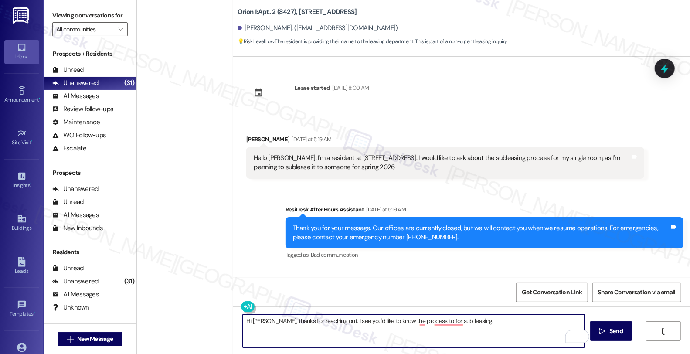
scroll to position [1871, 0]
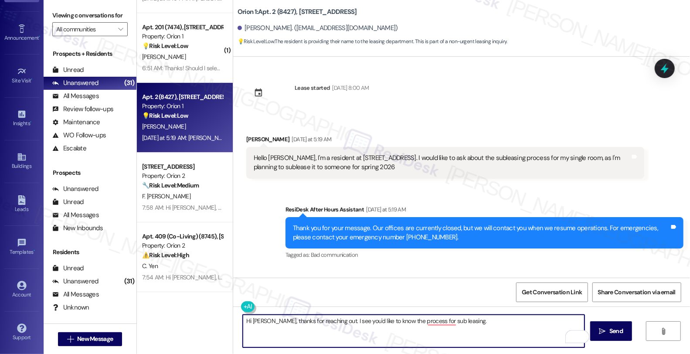
click at [474, 321] on textarea "Hi Selina, thanks for reaching out. I see you'd like to know the process for su…" at bounding box center [414, 331] width 342 height 33
click at [482, 326] on textarea "Hi Selina, thanks for reaching out. I see you'd like to know the process for su…" at bounding box center [414, 331] width 342 height 33
paste textarea "Subleasing is permitted only with landlord approval. A $250 administrative fee …"
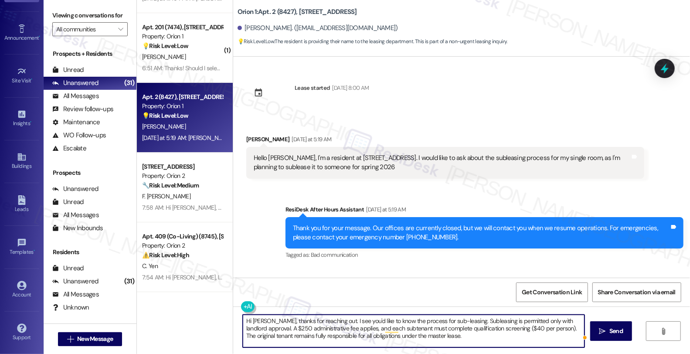
click at [526, 328] on textarea "Hi Selina, thanks for reaching out. I see you'd like to know the process for su…" at bounding box center [414, 331] width 342 height 33
click at [524, 327] on textarea "Hi Selina, thanks for reaching out. I see you'd like to know the process for su…" at bounding box center [414, 331] width 342 height 33
click at [568, 326] on textarea "Hi Selina, thanks for reaching out. I see you'd like to know the process for su…" at bounding box center [414, 331] width 342 height 33
click at [439, 334] on textarea "Hi Selina, thanks for reaching out. I see you'd like to know the process for su…" at bounding box center [414, 331] width 342 height 33
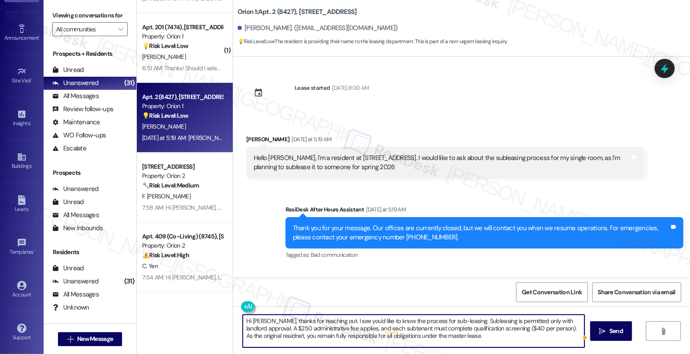
click at [436, 334] on textarea "Hi Selina, thanks for reaching out. I see you'd like to know the process for su…" at bounding box center [414, 331] width 342 height 33
paste textarea "You should submit your sublease request to management@orionhousing.com to initi…"
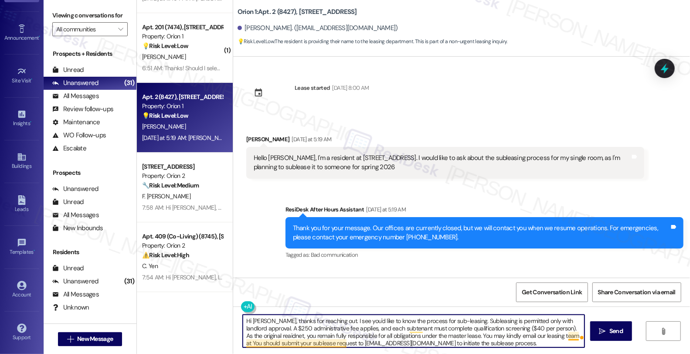
click at [564, 334] on textarea "Hi Selina, thanks for reaching out. I see you'd like to know the process for su…" at bounding box center [414, 331] width 342 height 33
click at [546, 341] on textarea "Hi Selina, thanks for reaching out. I see you'd like to know the process for su…" at bounding box center [414, 331] width 342 height 33
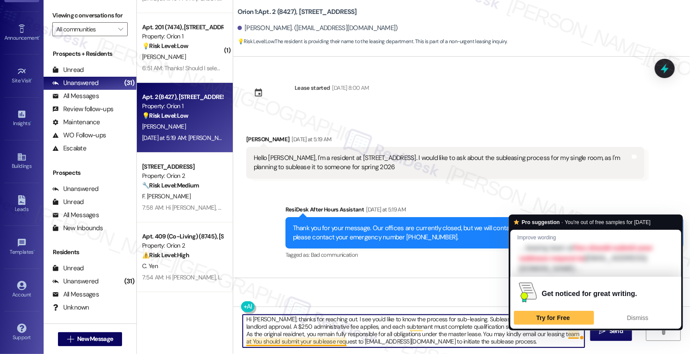
drag, startPoint x: 565, startPoint y: 335, endPoint x: 569, endPoint y: 345, distance: 11.2
click at [569, 345] on textarea "Hi Selina, thanks for reaching out. I see you'd like to know the process for su…" at bounding box center [414, 331] width 342 height 33
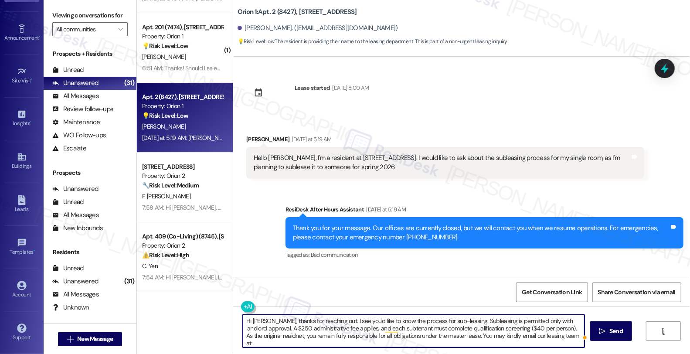
scroll to position [0, 0]
paste textarea "[EMAIL_ADDRESS][DOMAIN_NAME]"
click at [408, 335] on textarea "Hi Selina, thanks for reaching out. I see you'd like to know the process for su…" at bounding box center [414, 331] width 342 height 33
click at [271, 329] on textarea "Hi Selina, thanks for reaching out. I see you'd like to know the process for su…" at bounding box center [414, 331] width 342 height 33
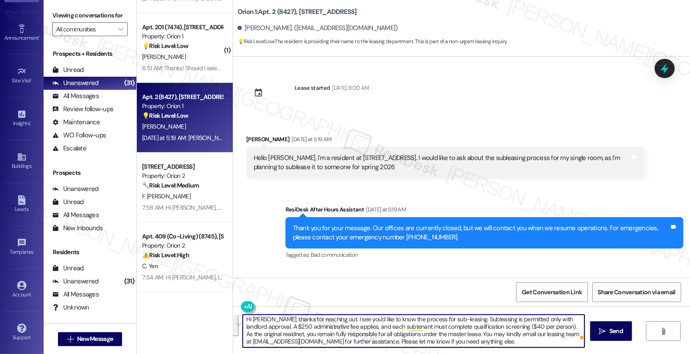
drag, startPoint x: 264, startPoint y: 321, endPoint x: 598, endPoint y: 347, distance: 335.1
click at [598, 347] on div "Hi Selina, thanks for reaching out. I see you'd like to know the process for su…" at bounding box center [461, 339] width 457 height 65
paste textarea "Thank you for reaching out. I understand you’d like more information about the …"
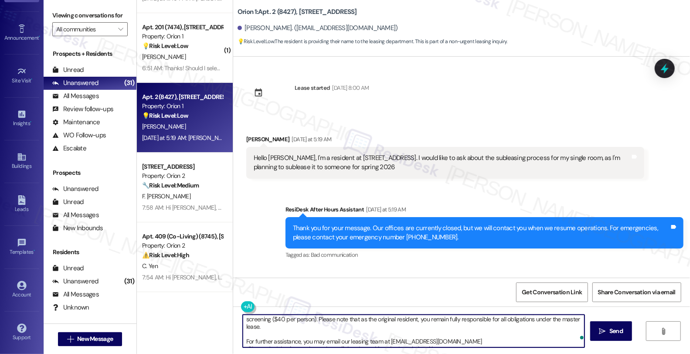
scroll to position [1, 0]
click at [478, 335] on textarea "Hi Selina, Thank you for reaching out. I understand you’d like more information…" at bounding box center [414, 331] width 342 height 33
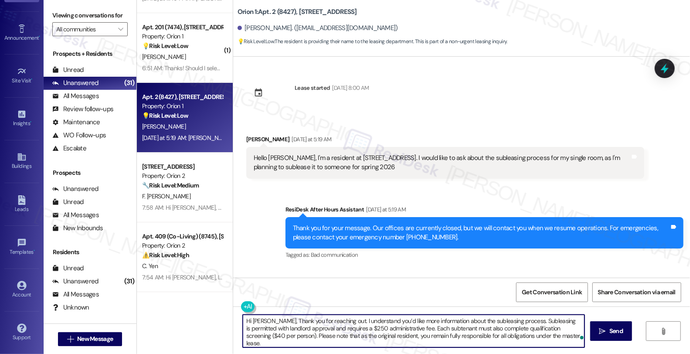
click at [268, 321] on textarea "Hi Selina, Thank you for reaching out. I understand you’d like more information…" at bounding box center [414, 331] width 342 height 33
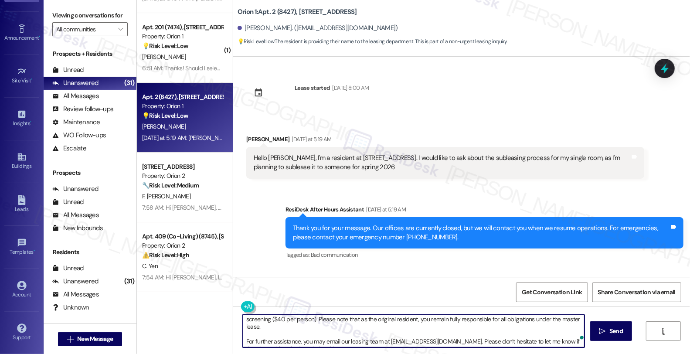
click at [452, 342] on textarea "Hi Selina, thank you for reaching out. I understand you’d like more information…" at bounding box center [414, 331] width 342 height 33
click at [298, 341] on textarea "Hi Selina, thank you for reaching out. I understand you’d like more information…" at bounding box center [414, 331] width 342 height 33
click at [290, 341] on textarea "Hi Selina, thank you for reaching out. I understand you’d like more information…" at bounding box center [414, 331] width 342 height 33
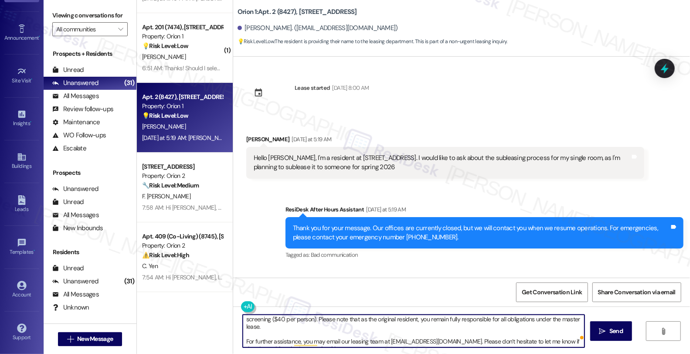
type textarea "Hi Selina, thank you for reaching out. I understand you’d like more information…"
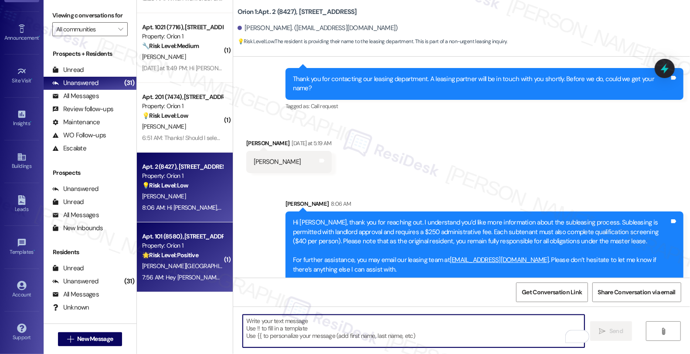
click at [188, 258] on strong "🌟 Risk Level: Positive" at bounding box center [170, 255] width 56 height 8
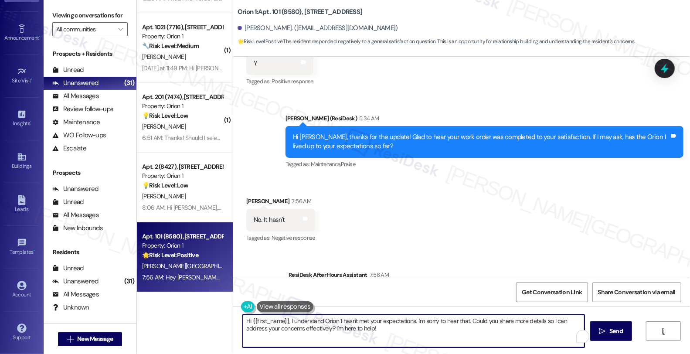
drag, startPoint x: 282, startPoint y: 321, endPoint x: 209, endPoint y: 315, distance: 73.1
click at [209, 315] on div "( 1 ) Apt. 310 (Co-Living) (8310), 1421 W Adams Blvd Property: Orion 2 🔧 Risk L…" at bounding box center [413, 177] width 553 height 354
click at [269, 328] on textarea "I understand Orion 1 hasn't met your expectations. I'm sorry to hear that. Coul…" at bounding box center [414, 331] width 342 height 33
type textarea "I understand Orion 1 hasn't met your expectations. I'm sorry to hear that. Coul…"
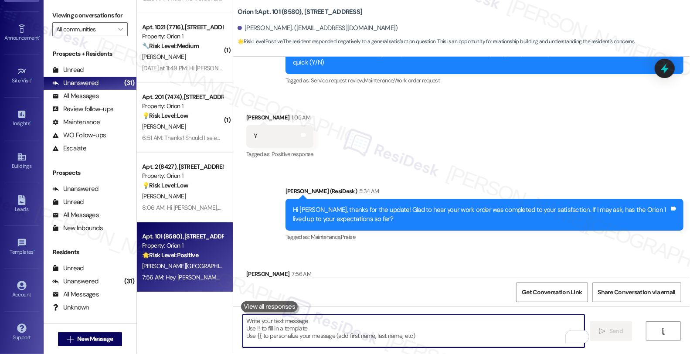
scroll to position [4309, 0]
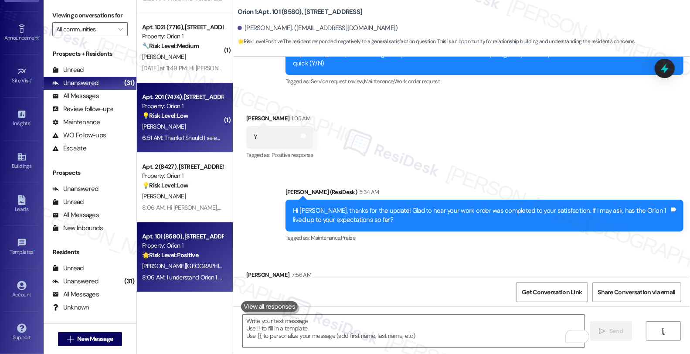
click at [187, 129] on div "[PERSON_NAME]" at bounding box center [182, 126] width 82 height 11
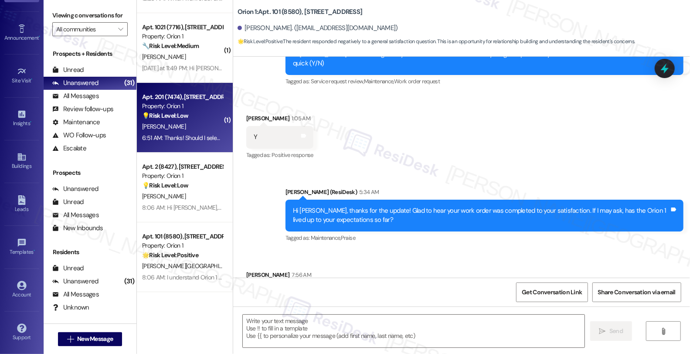
type textarea "Fetching suggested responses. Please feel free to read through the conversation…"
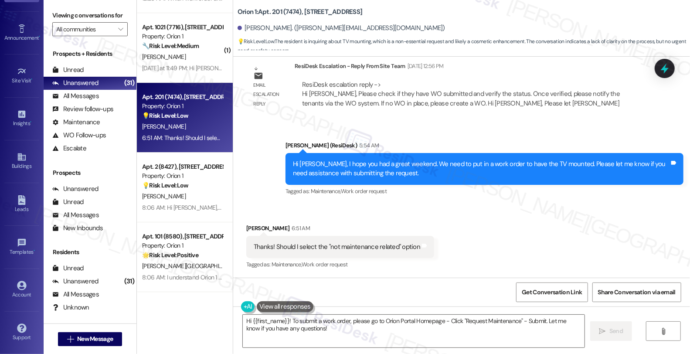
scroll to position [2378, 0]
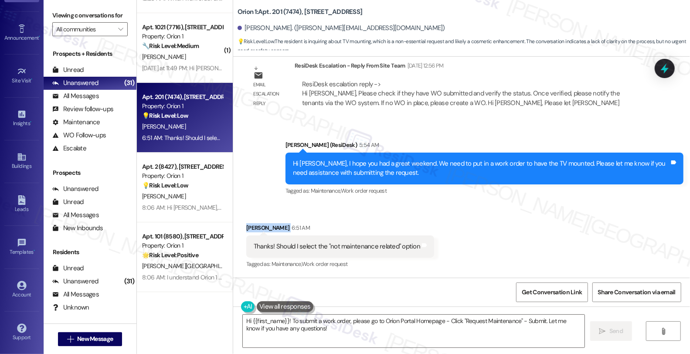
drag, startPoint x: 266, startPoint y: 227, endPoint x: 238, endPoint y: 227, distance: 28.3
click at [240, 227] on div "Received via SMS Joy Wang 6:51 AM Thanks! Should I select the "not maintenance …" at bounding box center [340, 247] width 201 height 61
copy div "Joy Wang"
click at [569, 212] on div "Received via SMS Joy Wang 6:51 AM Thanks! Should I select the "not maintenance …" at bounding box center [461, 241] width 457 height 74
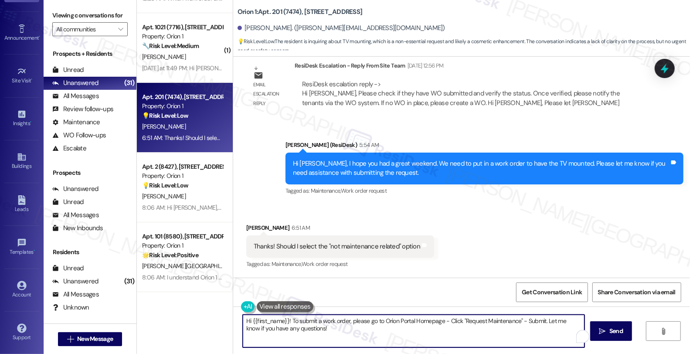
drag, startPoint x: 239, startPoint y: 320, endPoint x: 438, endPoint y: 356, distance: 202.1
click at [438, 354] on html "Inbox Go to Inbox Announcement • Send A Text Announcement Site Visit • Go to Si…" at bounding box center [345, 177] width 690 height 354
click at [407, 318] on textarea "You may select maintenance request and choose "Other"" at bounding box center [414, 331] width 342 height 33
type textarea "You may select maintenance request and choose "Other" inthe"
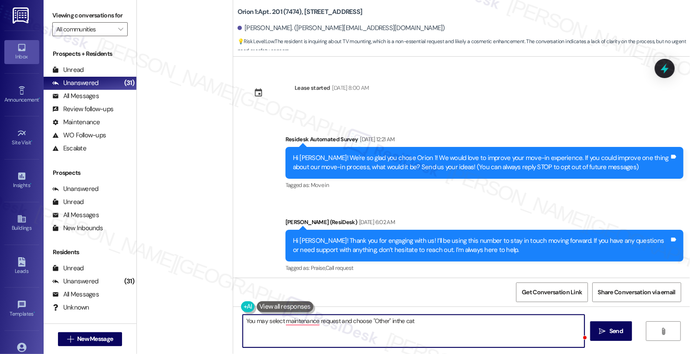
scroll to position [2378, 0]
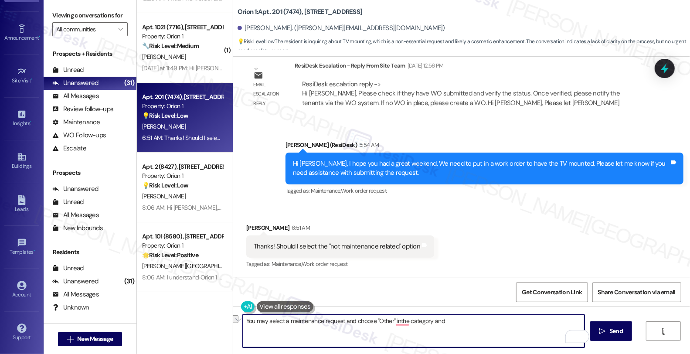
drag, startPoint x: 240, startPoint y: 321, endPoint x: 554, endPoint y: 324, distance: 314.4
click at [554, 324] on textarea "You may select a maintenance request and choose "Other" inthe category and" at bounding box center [414, 331] width 342 height 33
click at [406, 319] on textarea "You're welcome. I see that you were able to submit work order" at bounding box center [414, 331] width 342 height 33
paste textarea "#27498-1"
click at [293, 327] on textarea "You're welcome. I see that you were able to submit work order #27498-1 for this…" at bounding box center [414, 331] width 342 height 33
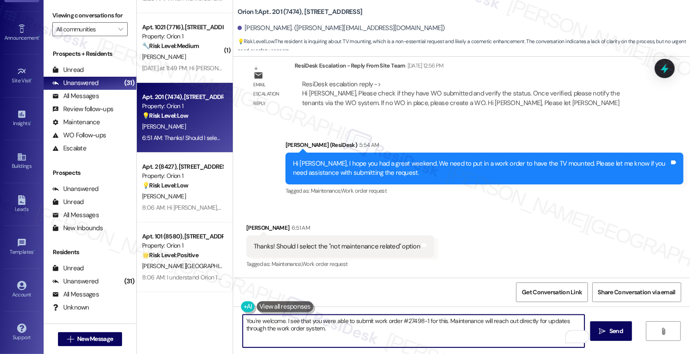
click at [319, 334] on textarea "You're welcome. I see that you were able to submit work order #27498-1 for this…" at bounding box center [414, 331] width 342 height 33
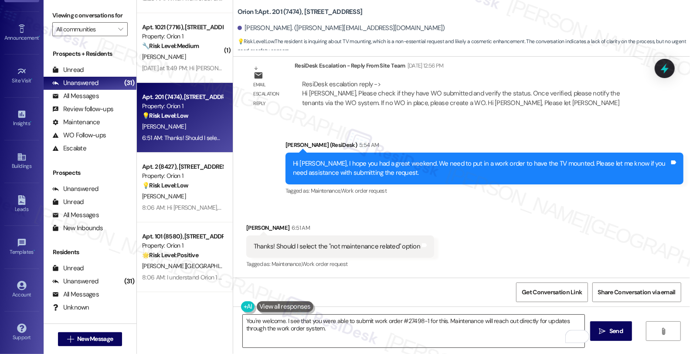
click at [342, 329] on textarea "You're welcome. I see that you were able to submit work order #27498-1 for this…" at bounding box center [414, 331] width 342 height 33
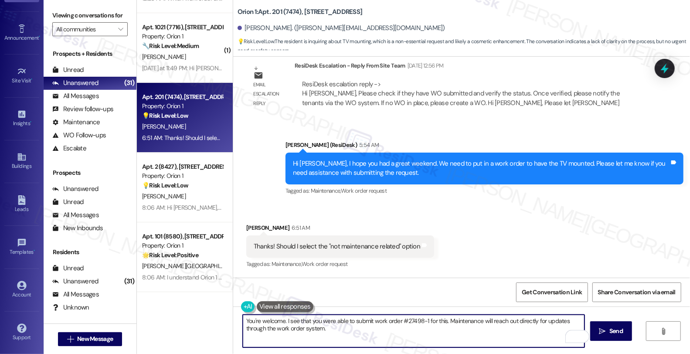
paste textarea "Should you have other concerns, please feel free to reach out. Have a great day!"
drag, startPoint x: 454, startPoint y: 326, endPoint x: 537, endPoint y: 327, distance: 83.7
click at [537, 327] on textarea "You're welcome. I see that you were able to submit work order #27498-1 for this…" at bounding box center [414, 331] width 342 height 33
type textarea "You're welcome. I see that you were able to submit work order #27498-1 for this…"
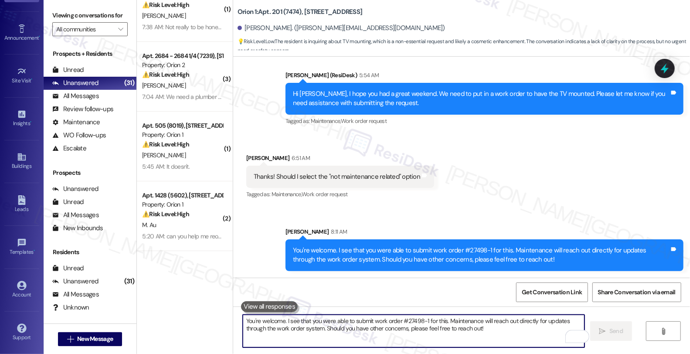
scroll to position [0, 0]
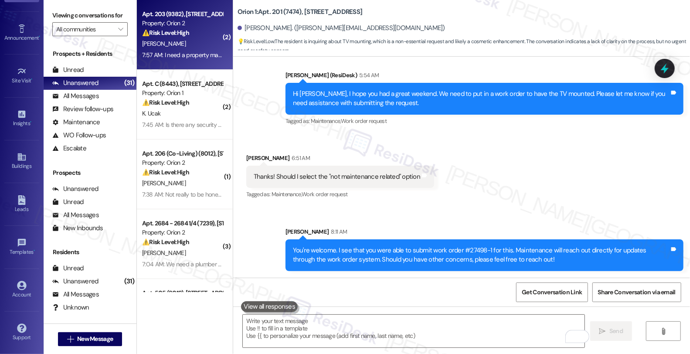
click at [196, 41] on div "[PERSON_NAME]" at bounding box center [182, 43] width 82 height 11
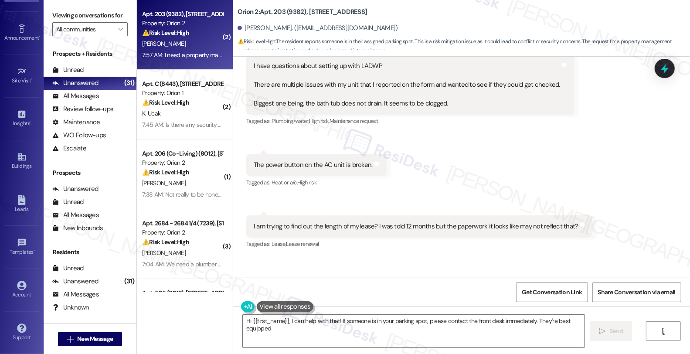
scroll to position [763, 0]
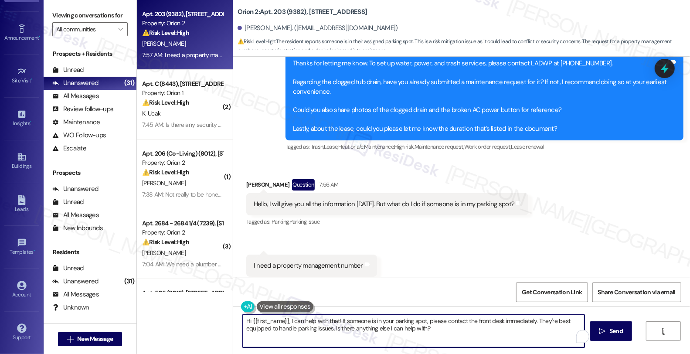
drag, startPoint x: 447, startPoint y: 332, endPoint x: 182, endPoint y: 317, distance: 265.6
click at [182, 317] on div "Apt. 203 (9382), [STREET_ADDRESS] Property: Orion 2 ⚠️ Risk Level: High The res…" at bounding box center [413, 177] width 553 height 354
click at [385, 323] on textarea "I'm sorry to hear that someone is parked your spot." at bounding box center [414, 331] width 342 height 33
click at [409, 316] on textarea "I'm sorry to hear that someone has parked in your spot. Please" at bounding box center [414, 331] width 342 height 33
click at [469, 322] on textarea "I'm sorry to hear that someone has parked in your spot. Please reach out to our…" at bounding box center [414, 331] width 342 height 33
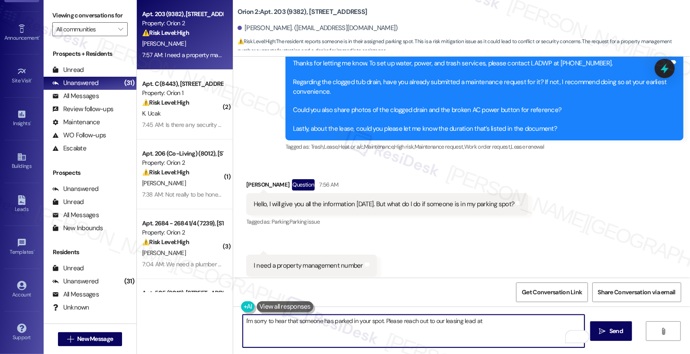
click at [469, 322] on textarea "I'm sorry to hear that someone has parked in your spot. Please reach out to our…" at bounding box center [414, 331] width 342 height 33
click at [465, 323] on textarea "I'm sorry to hear that someone has parked in your spot. Please reach out to our…" at bounding box center [414, 331] width 342 height 33
click at [509, 322] on textarea "I'm sorry to hear that someone has parked in your spot. Please reach out to our…" at bounding box center [414, 331] width 342 height 33
paste textarea "[EMAIL_ADDRESS][DOMAIN_NAME]"
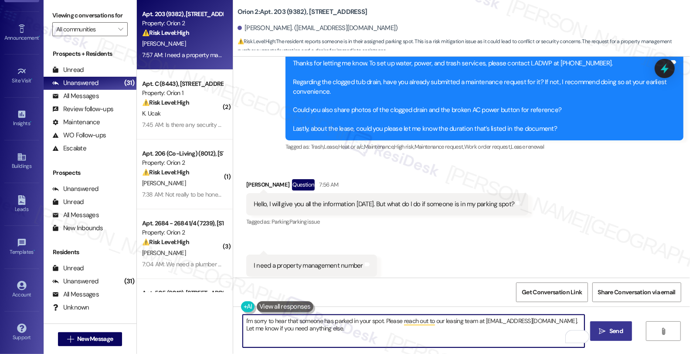
type textarea "I'm sorry to hear that someone has parked in your spot. Please reach out to our…"
click at [613, 327] on span "Send" at bounding box center [616, 331] width 17 height 9
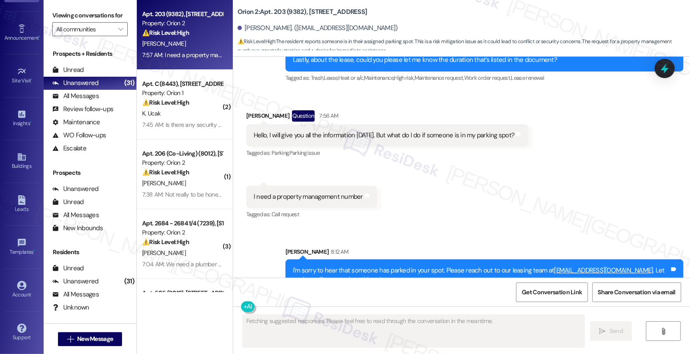
scroll to position [833, 0]
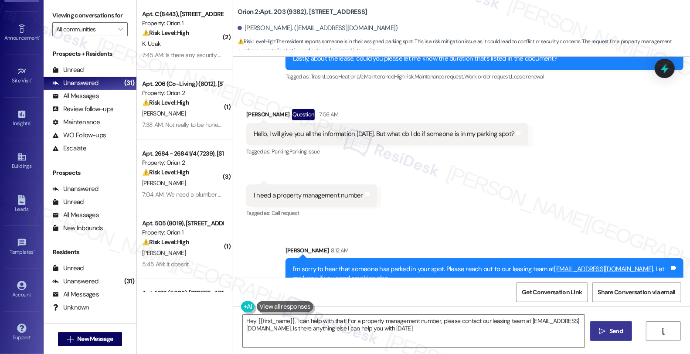
type textarea "Hey {{first_name}}, I can help with that! For a property management number, ple…"
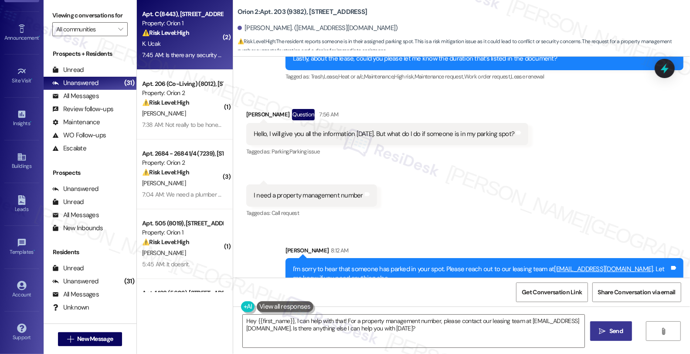
click at [180, 30] on strong "⚠️ Risk Level: High" at bounding box center [165, 33] width 47 height 8
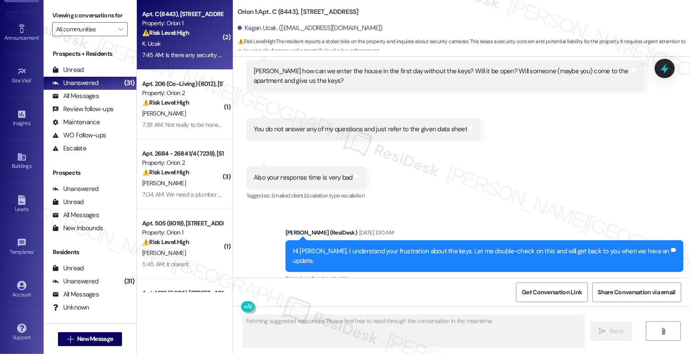
scroll to position [4816, 0]
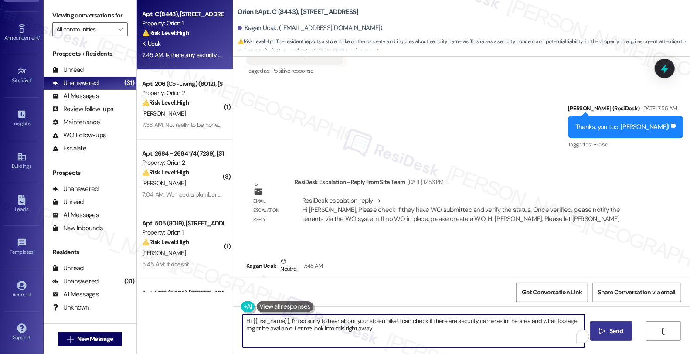
drag, startPoint x: 394, startPoint y: 321, endPoint x: 412, endPoint y: 336, distance: 24.1
click at [412, 336] on textarea "Hi {{first_name}}, I'm so sorry to hear about your stolen bike! I can check if …" at bounding box center [414, 331] width 342 height 33
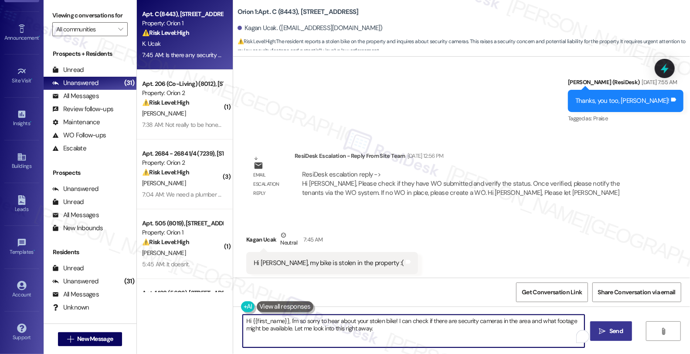
scroll to position [4873, 0]
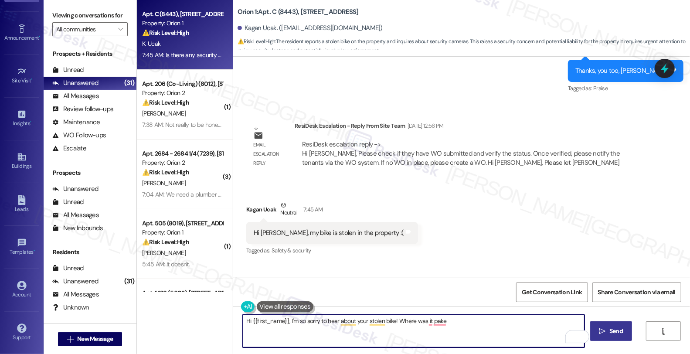
click at [397, 319] on textarea "Hi {{first_name}}, I'm so sorry to hear about your stolen bike! Where was it pa…" at bounding box center [414, 331] width 342 height 33
click at [525, 319] on textarea "Hi {{first_name}}, I'm so sorry to hear about your stolen bike! May I know wher…" at bounding box center [414, 331] width 342 height 33
click at [408, 323] on textarea "Hi {{first_name}}, I'm so sorry to hear about your stolen bike! May I know wher…" at bounding box center [414, 331] width 342 height 33
type textarea "Hi {{first_name}}, I'm so sorry to hear about your stolen bike! May I know wher…"
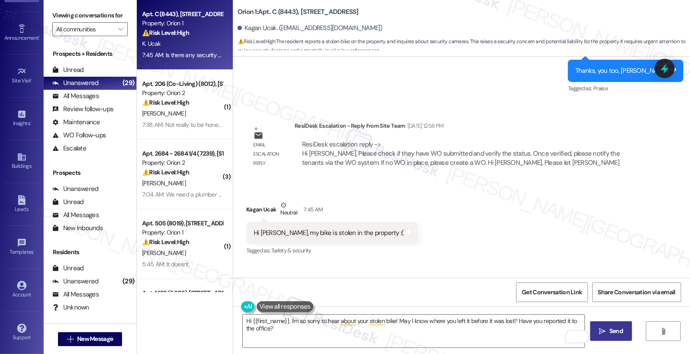
click at [615, 333] on span "Send" at bounding box center [617, 331] width 14 height 9
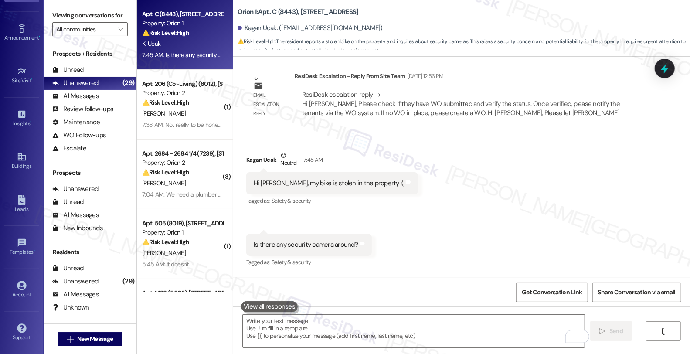
scroll to position [4933, 0]
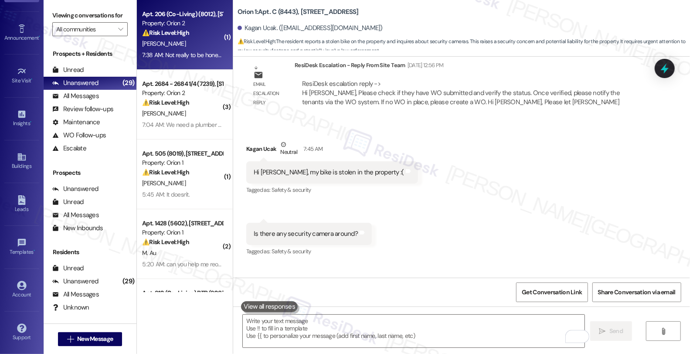
click at [179, 27] on div "Property: Orion 2" at bounding box center [182, 23] width 81 height 9
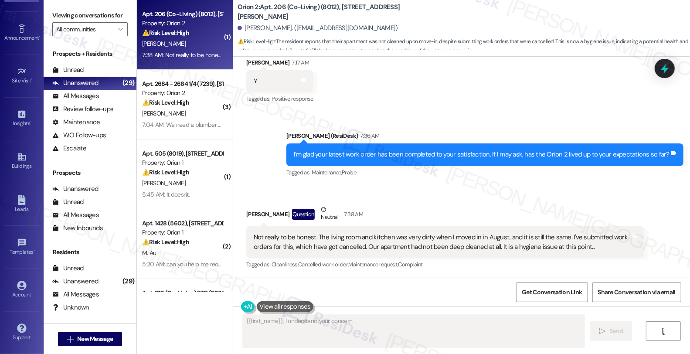
scroll to position [273, 0]
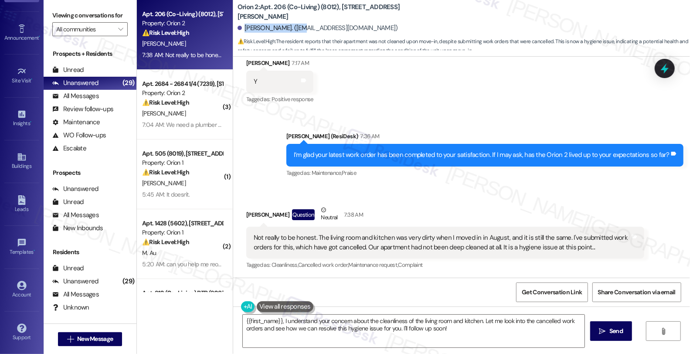
drag, startPoint x: 239, startPoint y: 27, endPoint x: 288, endPoint y: 33, distance: 49.7
click at [293, 31] on div "[PERSON_NAME]. ([EMAIL_ADDRESS][DOMAIN_NAME])" at bounding box center [318, 28] width 160 height 9
copy div "[PERSON_NAME]"
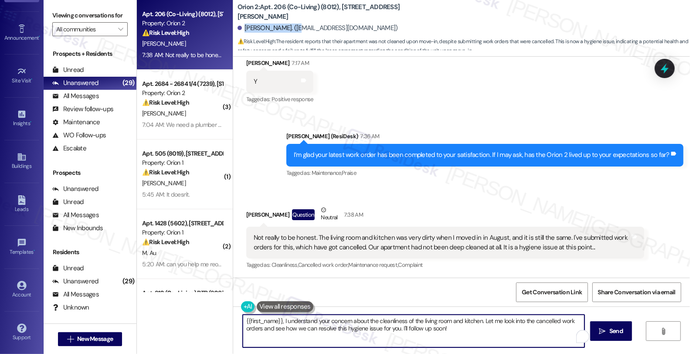
click at [245, 319] on textarea "{{first_name}}, I understand your concern about the cleanliness of the living r…" at bounding box center [414, 331] width 342 height 33
drag, startPoint x: 280, startPoint y: 319, endPoint x: 208, endPoint y: 319, distance: 71.1
click at [208, 319] on div "Apt. 206 (Co-Living) (8012), 1421 W Adams Blvd Property: Orion 2 ⚠️ Risk Level:…" at bounding box center [413, 177] width 553 height 354
drag, startPoint x: 441, startPoint y: 322, endPoint x: 452, endPoint y: 336, distance: 17.7
click at [452, 336] on textarea "I understand your concern about the cleanliness of the living room and kitchen.…" at bounding box center [414, 331] width 342 height 33
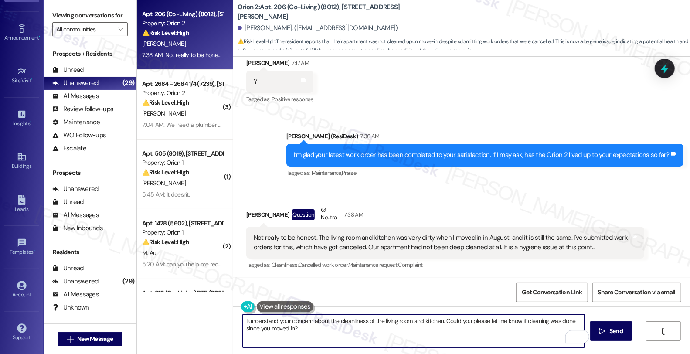
click at [302, 327] on textarea "I understand your concern about the cleanliness of the living room and kitchen.…" at bounding box center [414, 331] width 342 height 33
type textarea "I understand your concern about the cleanliness of the living room and kitchen.…"
click at [602, 336] on button " Send" at bounding box center [611, 331] width 42 height 20
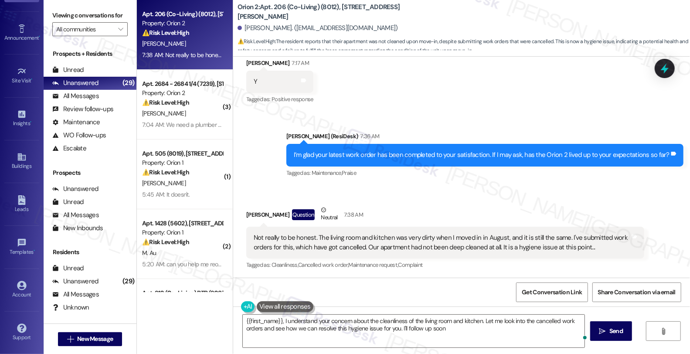
type textarea "{{first_name}}, I understand your concern about the cleanliness of the living r…"
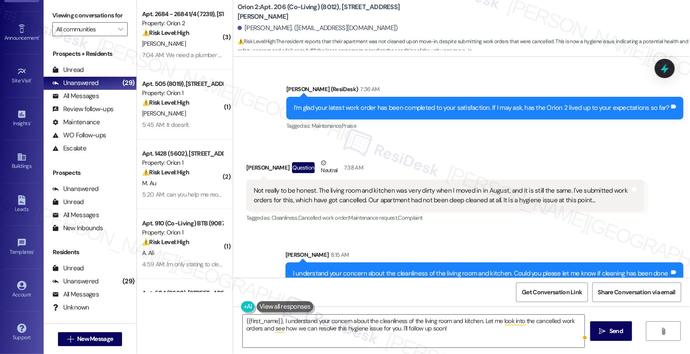
scroll to position [343, 0]
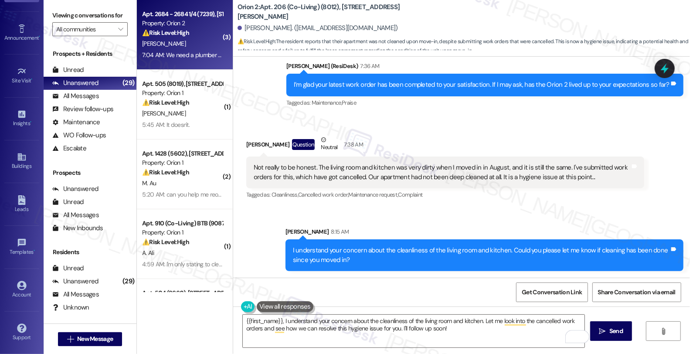
click at [177, 33] on strong "⚠️ Risk Level: High" at bounding box center [165, 33] width 47 height 8
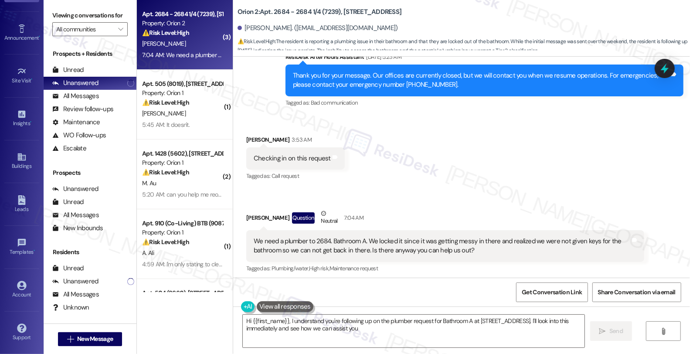
scroll to position [355, 0]
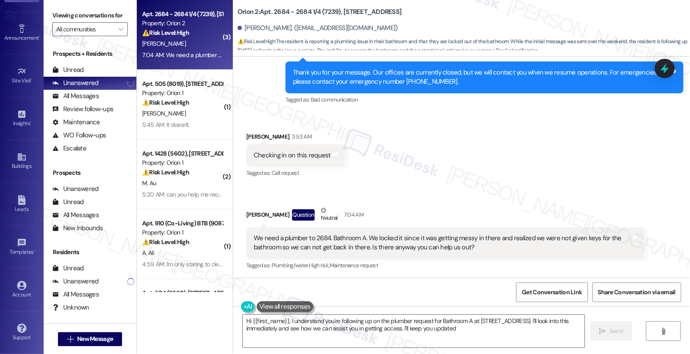
type textarea "Hi {{first_name}}, I understand you're following up on the plumber request for …"
drag, startPoint x: 241, startPoint y: 216, endPoint x: 289, endPoint y: 215, distance: 47.5
click at [289, 215] on div "Chase Habermehl Question Neutral 7:04 AM" at bounding box center [445, 216] width 398 height 21
copy div "Chase Habermehl"
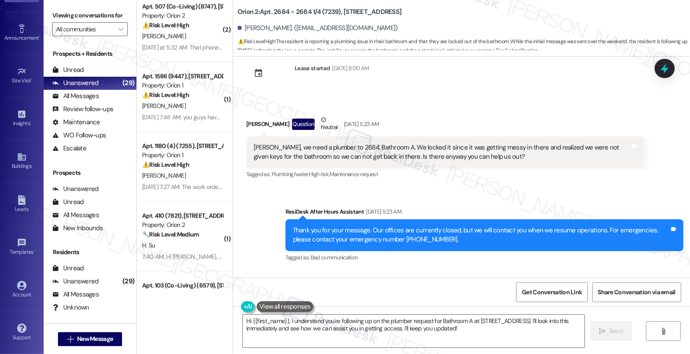
scroll to position [161, 0]
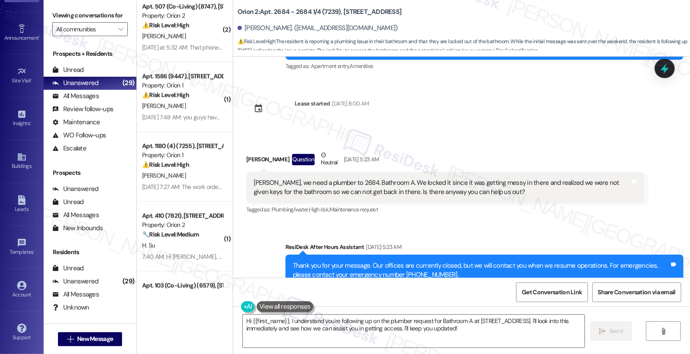
click at [565, 188] on div "Sarah, we need a plumber to 2684. Bathroom A. We locked it since it was getting…" at bounding box center [442, 187] width 377 height 19
